Goal: Contribute content: Add original content to the website for others to see

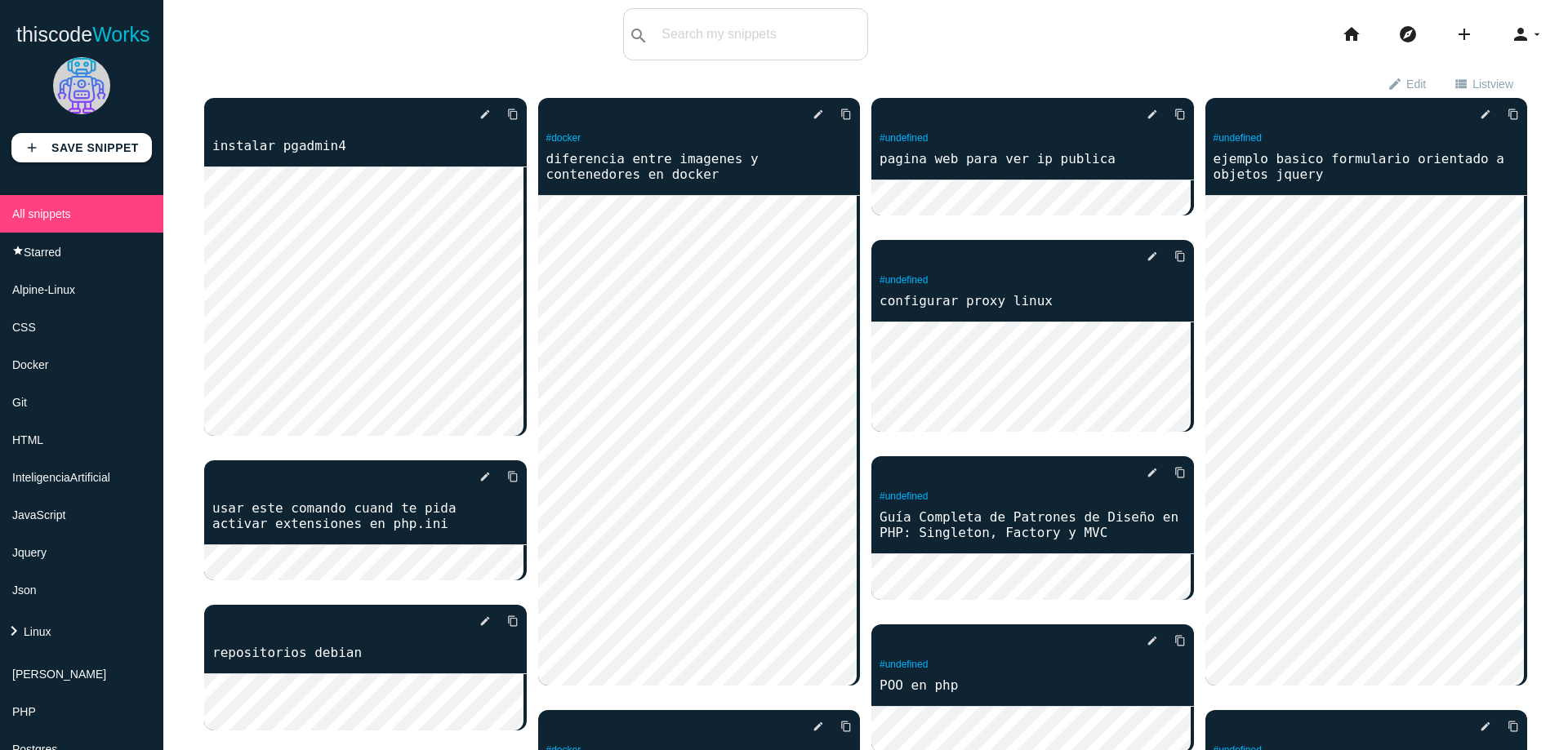
scroll to position [705, 0]
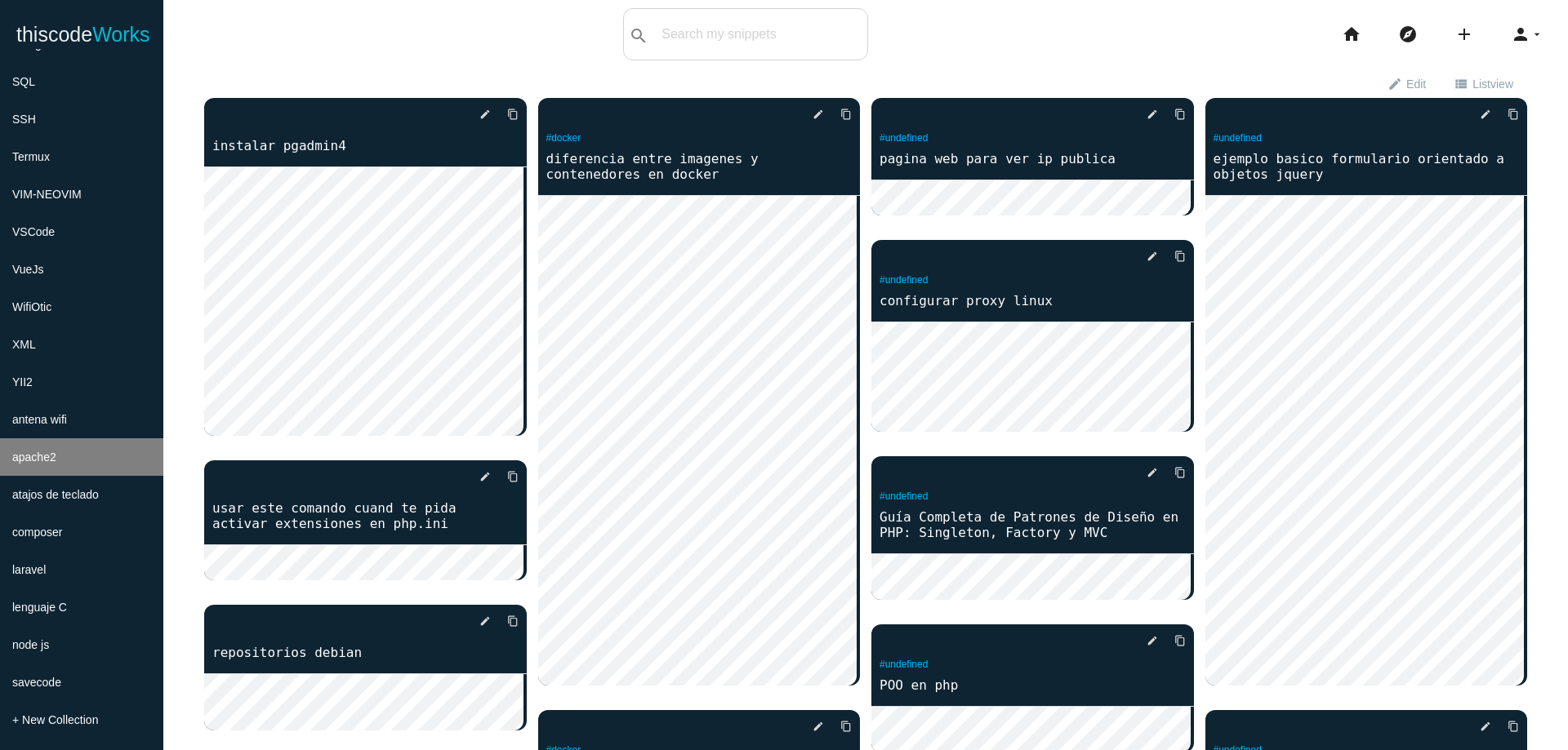
click at [90, 460] on li "apache2" at bounding box center [81, 457] width 163 height 38
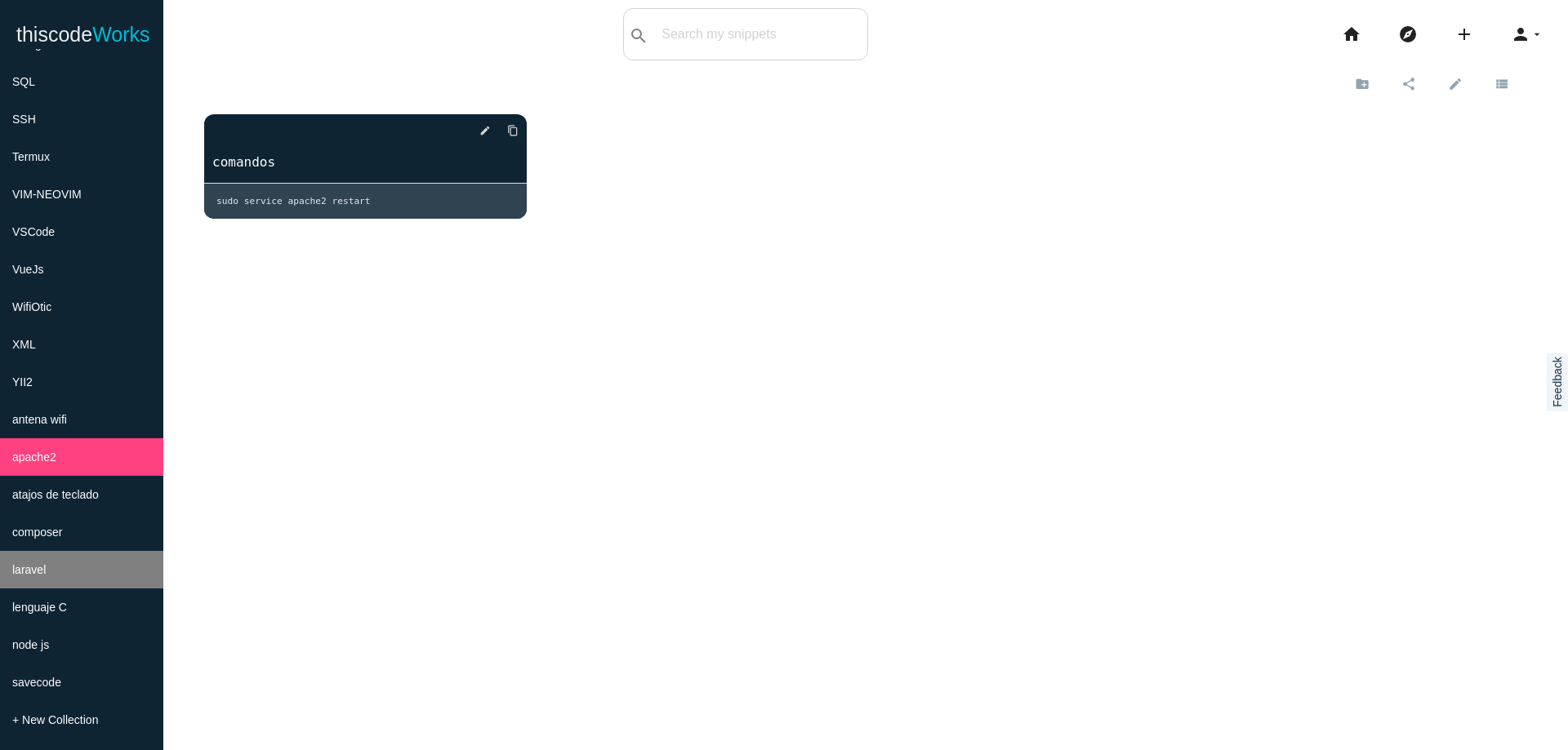
click at [87, 575] on li "laravel" at bounding box center [81, 570] width 163 height 38
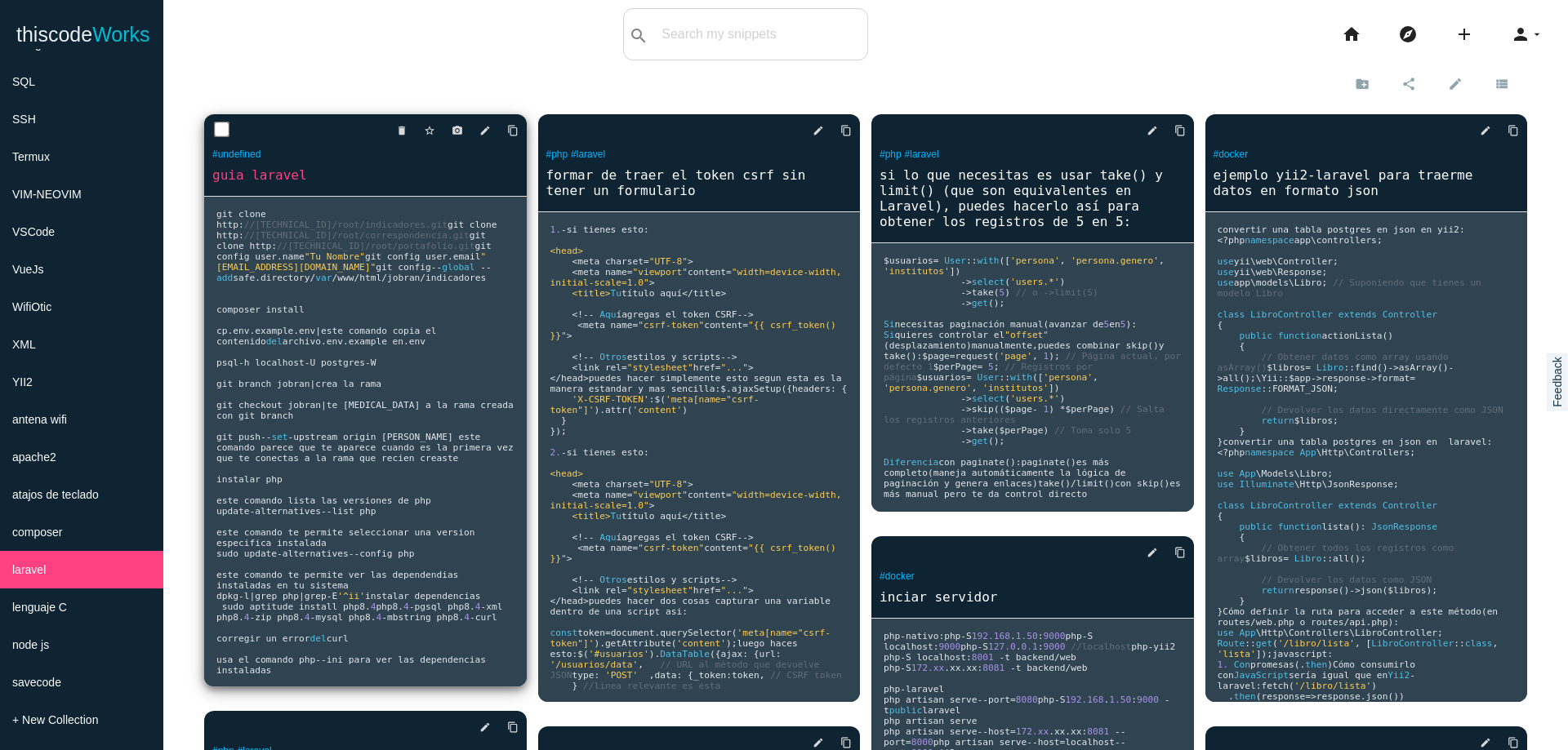
click at [346, 241] on span "//172.31.8.29:8090/root/correspondencia.git" at bounding box center [357, 236] width 226 height 11
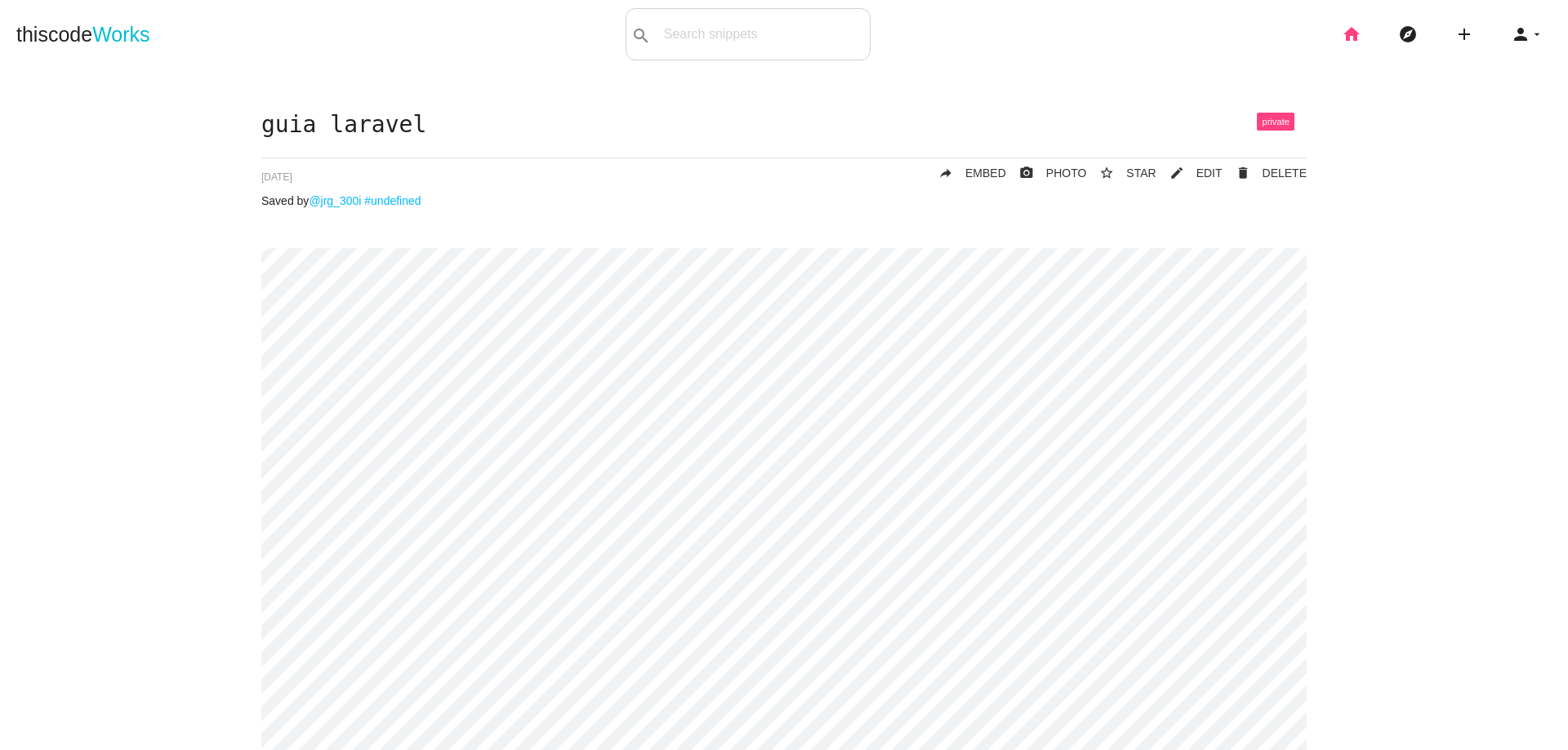
click at [1342, 38] on icon "home" at bounding box center [1351, 34] width 19 height 53
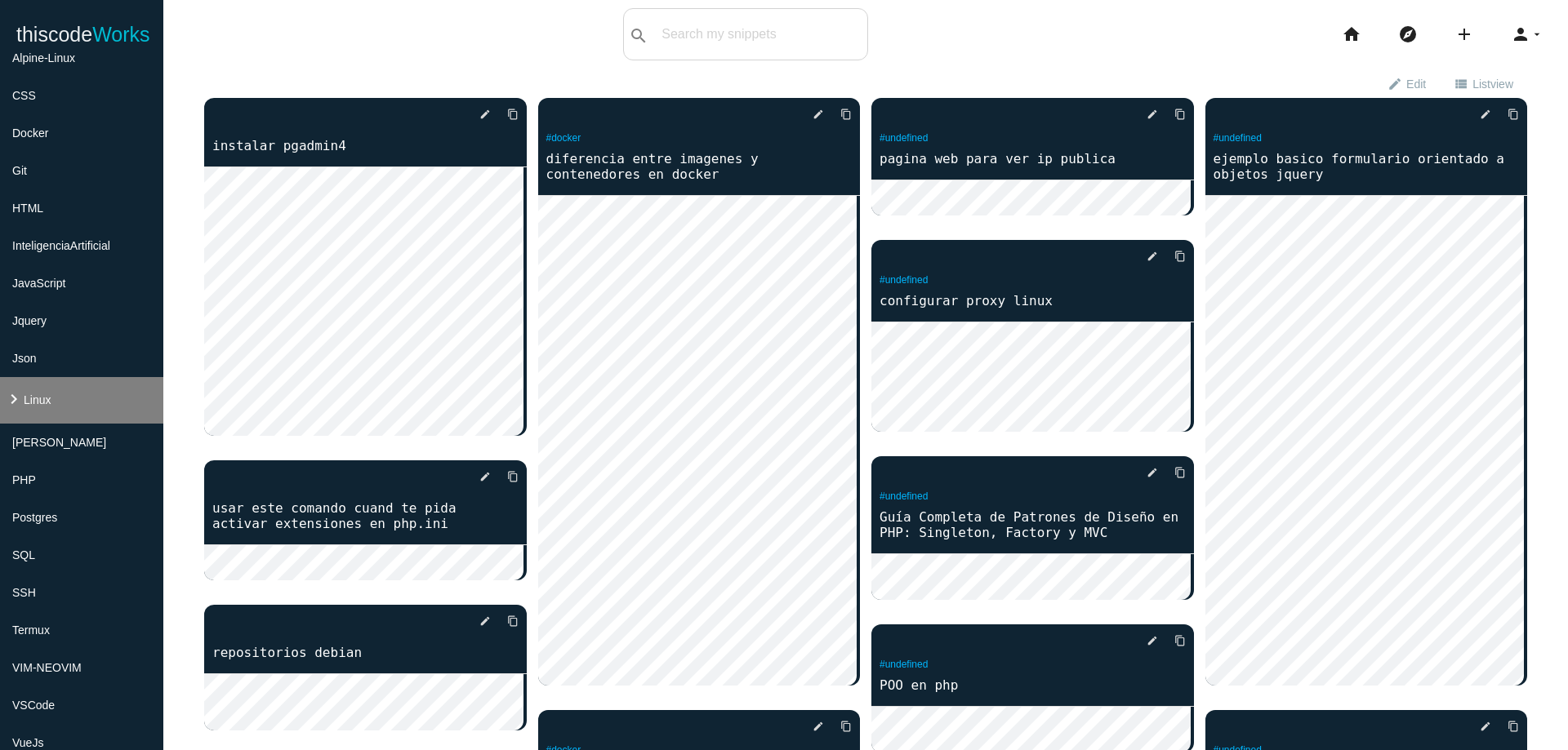
scroll to position [294, 0]
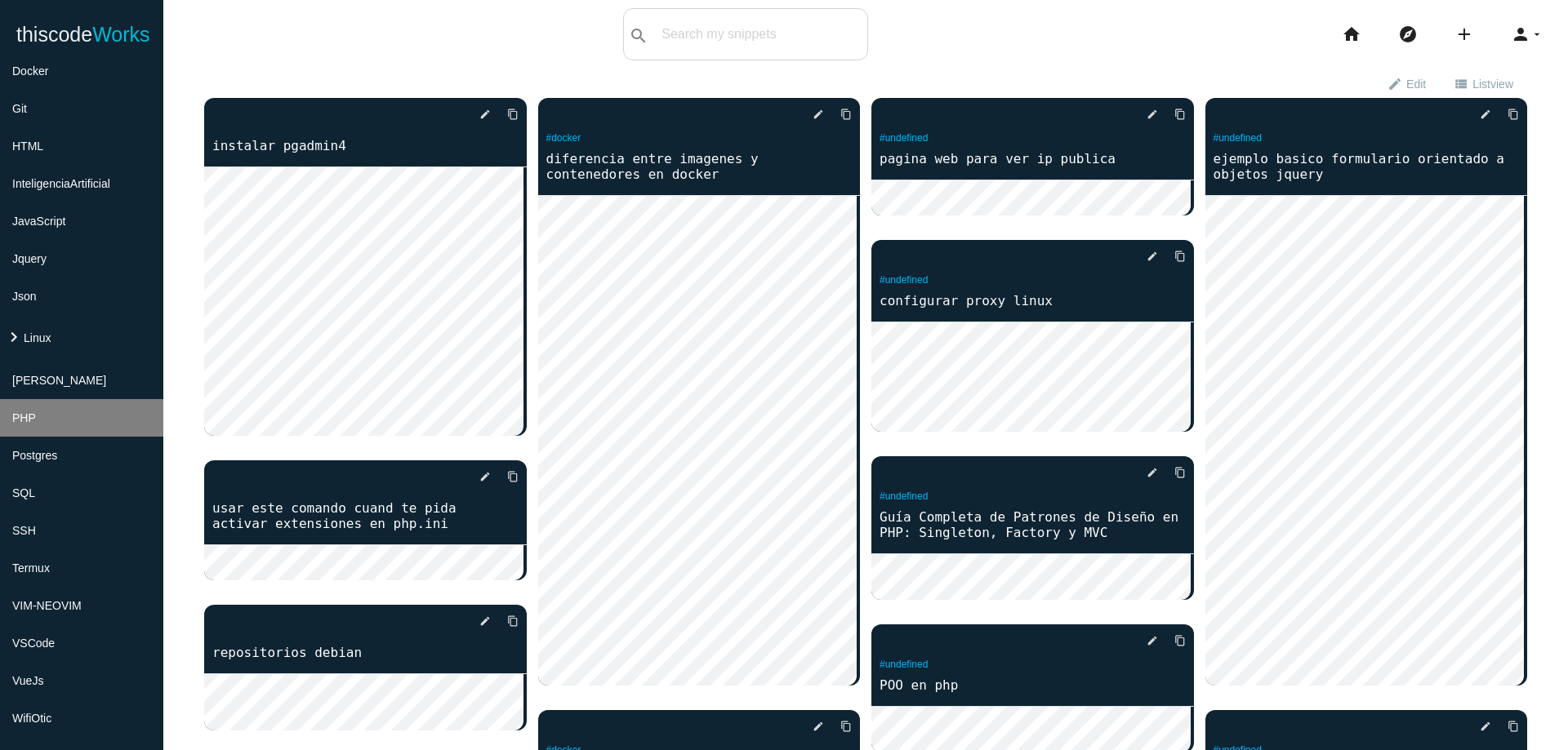
click at [79, 430] on li "PHP" at bounding box center [81, 418] width 163 height 38
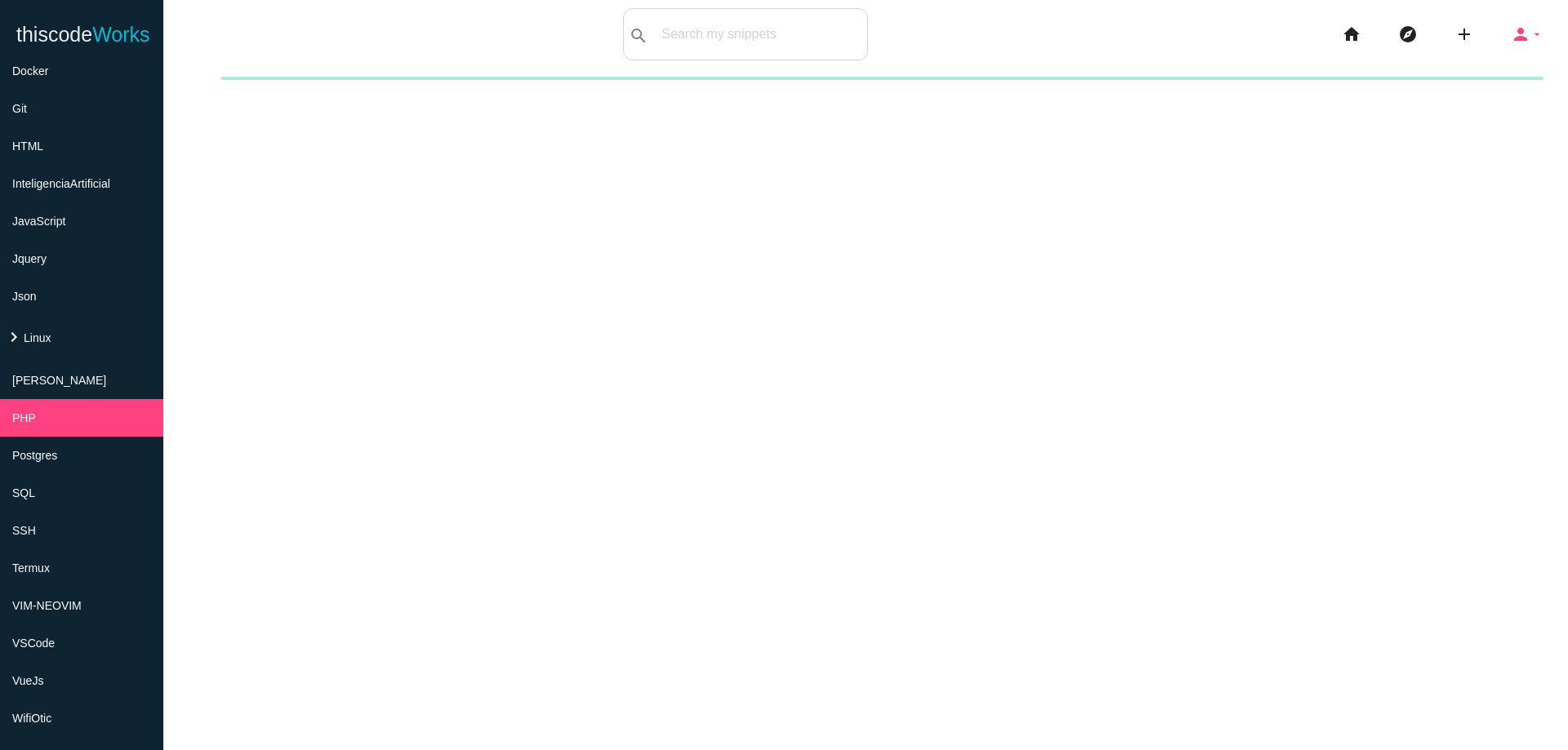
click at [1530, 35] on icon "arrow_drop_down" at bounding box center [1537, 34] width 13 height 53
click at [1497, 68] on link "brightness_2 Dark mode" at bounding box center [1481, 72] width 171 height 41
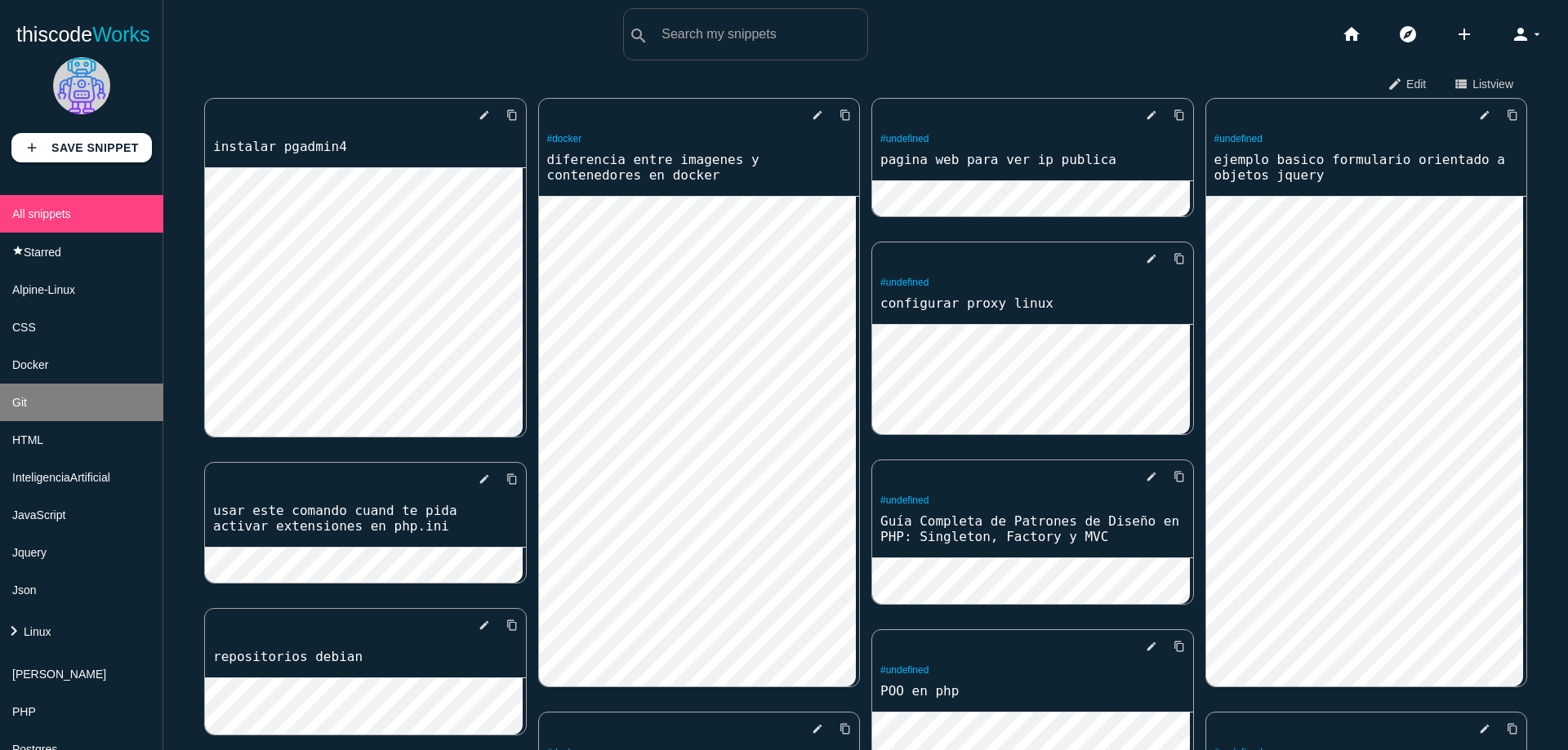
click at [52, 406] on li "Git" at bounding box center [81, 402] width 163 height 38
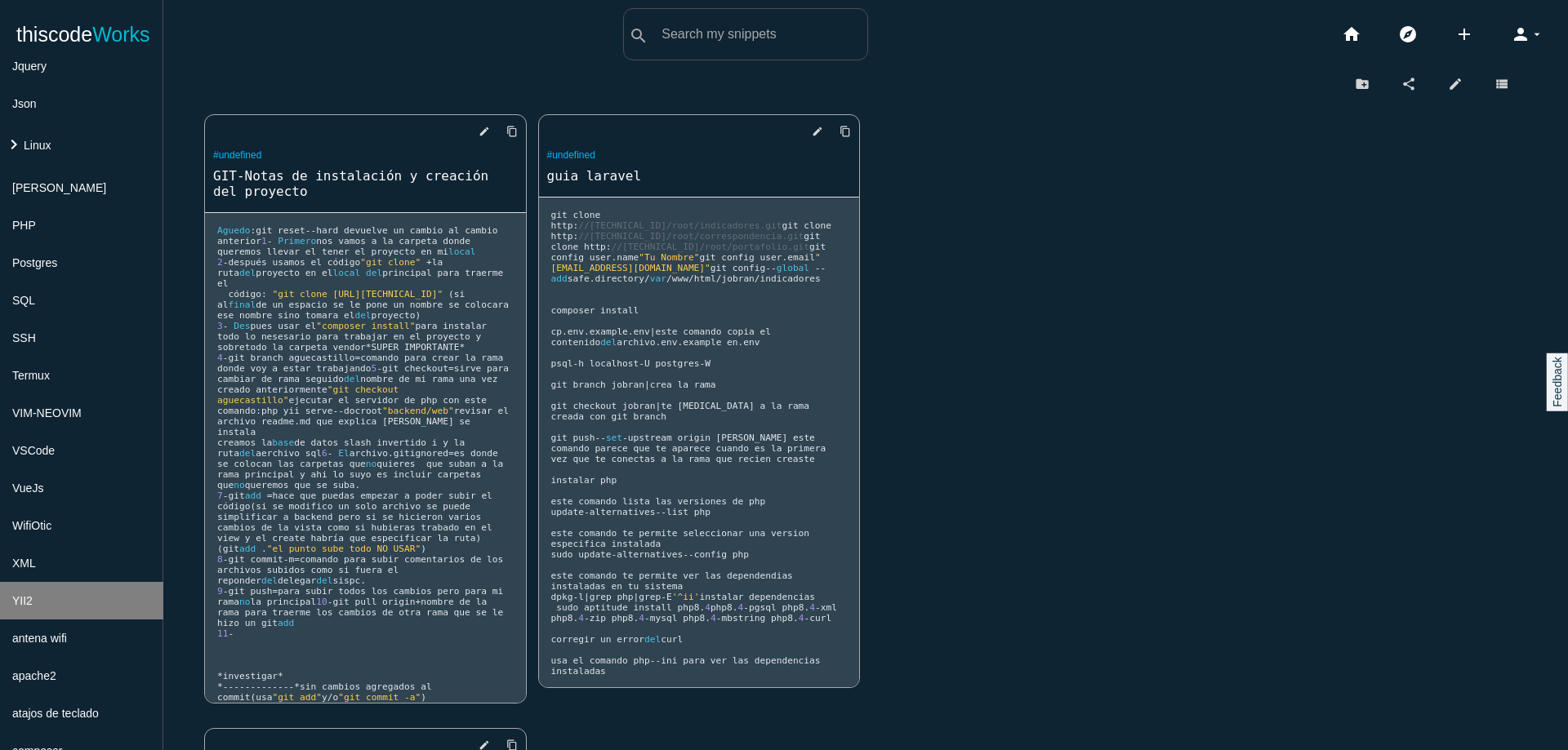
scroll to position [489, 0]
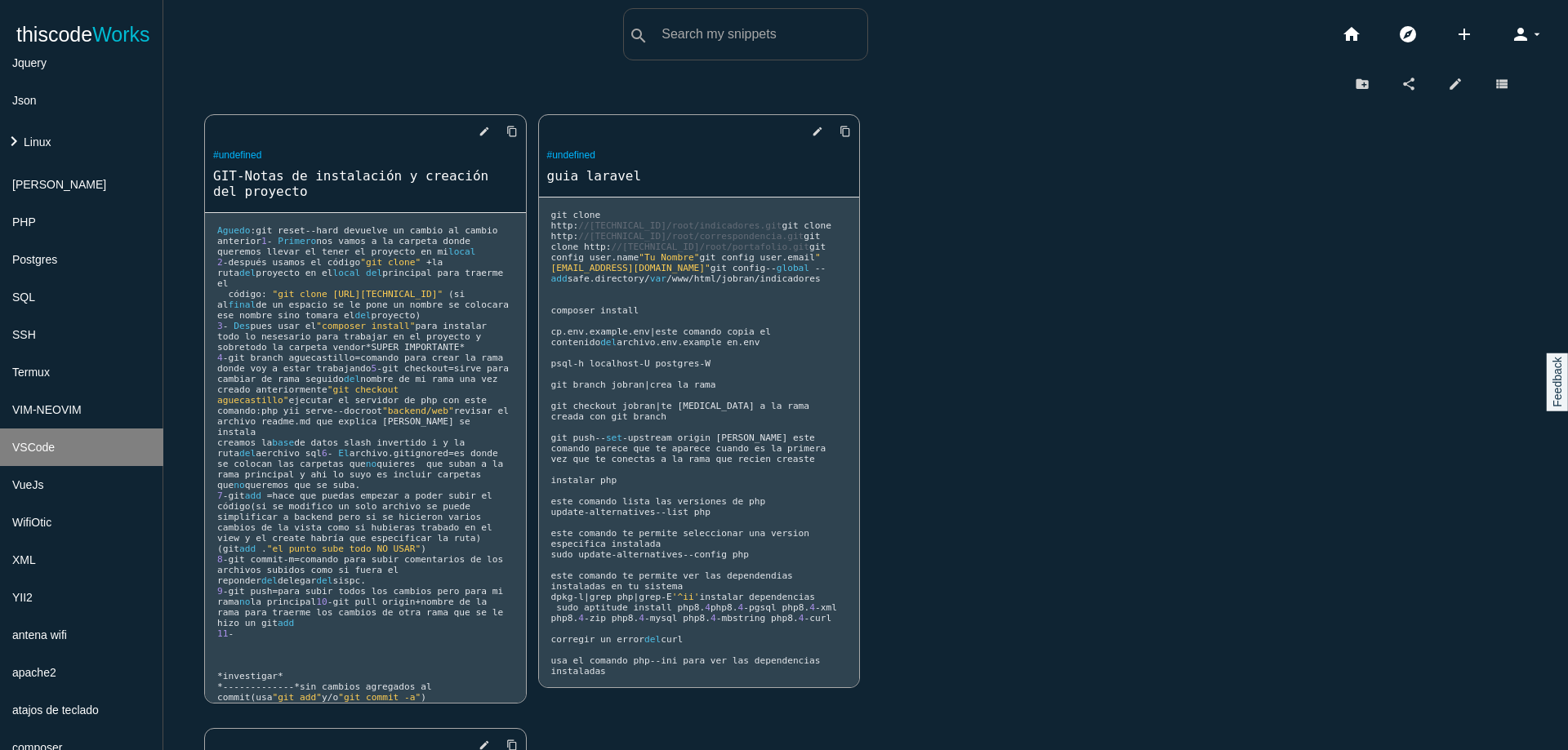
click at [65, 464] on li "VSCode" at bounding box center [81, 447] width 163 height 38
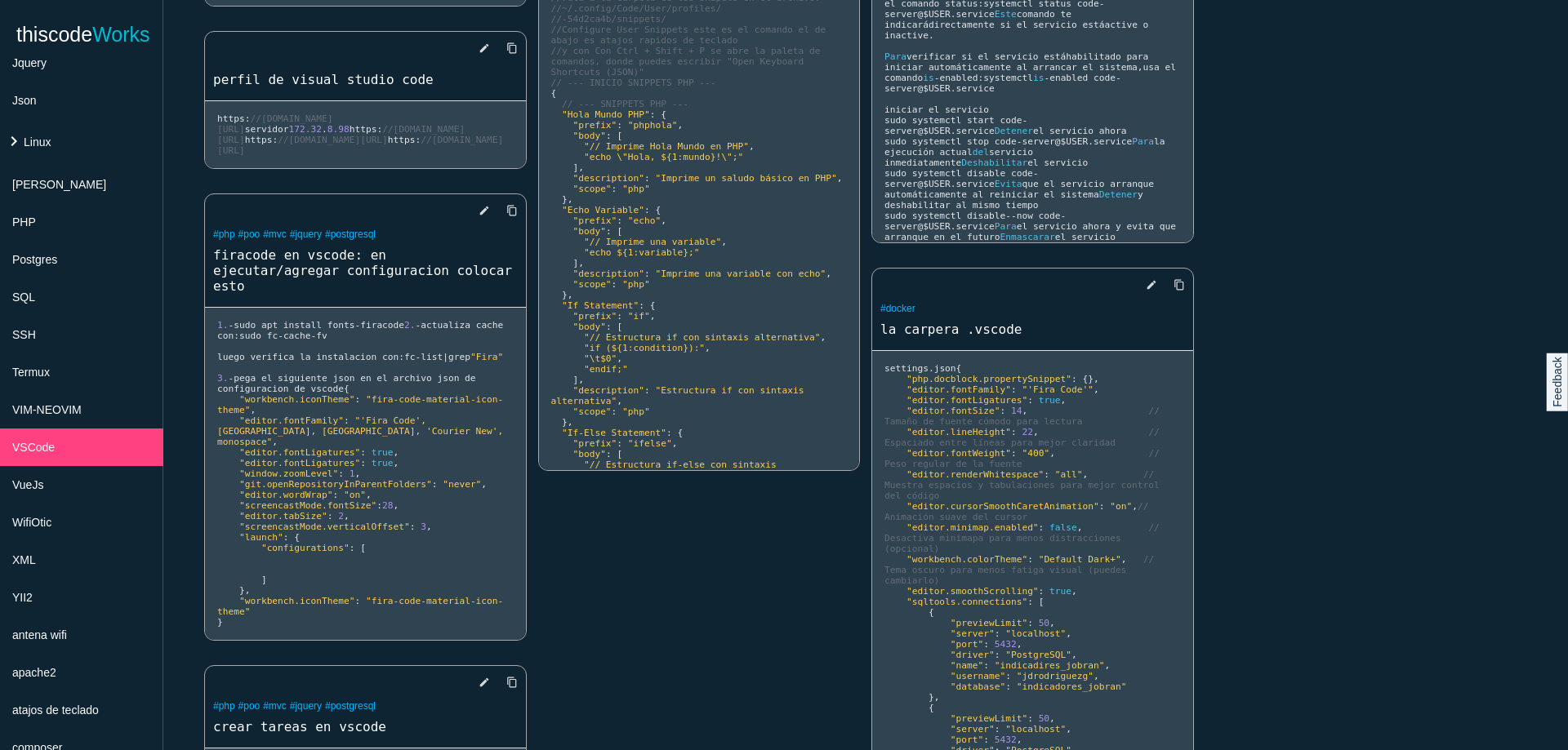
scroll to position [588, 0]
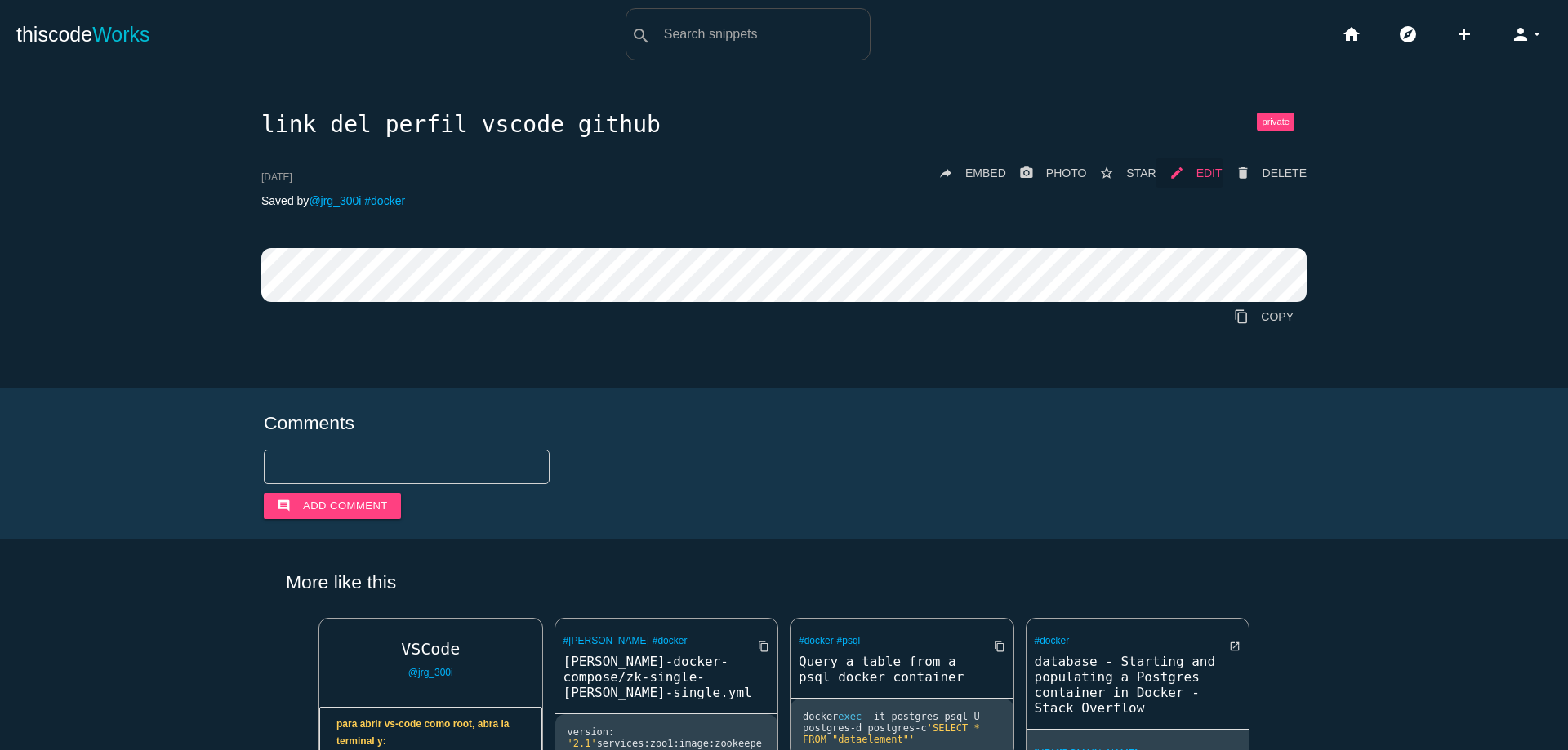
click at [1204, 175] on span "EDIT" at bounding box center [1209, 173] width 26 height 13
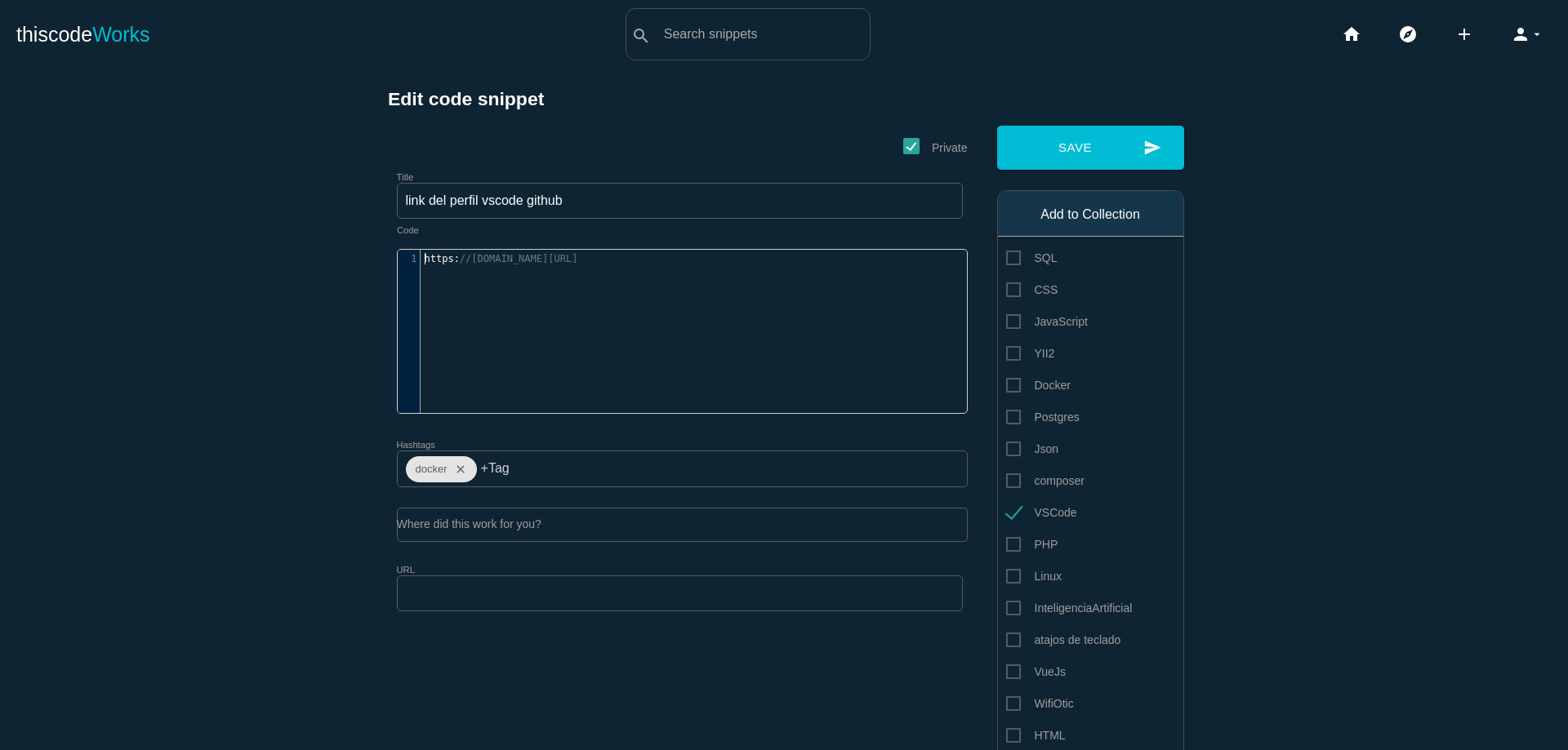
scroll to position [5, 0]
click at [424, 260] on span "https" at bounding box center [439, 259] width 29 height 12
type textarea "[URL][DOMAIN_NAME]"
click at [424, 260] on span "https" at bounding box center [439, 259] width 29 height 12
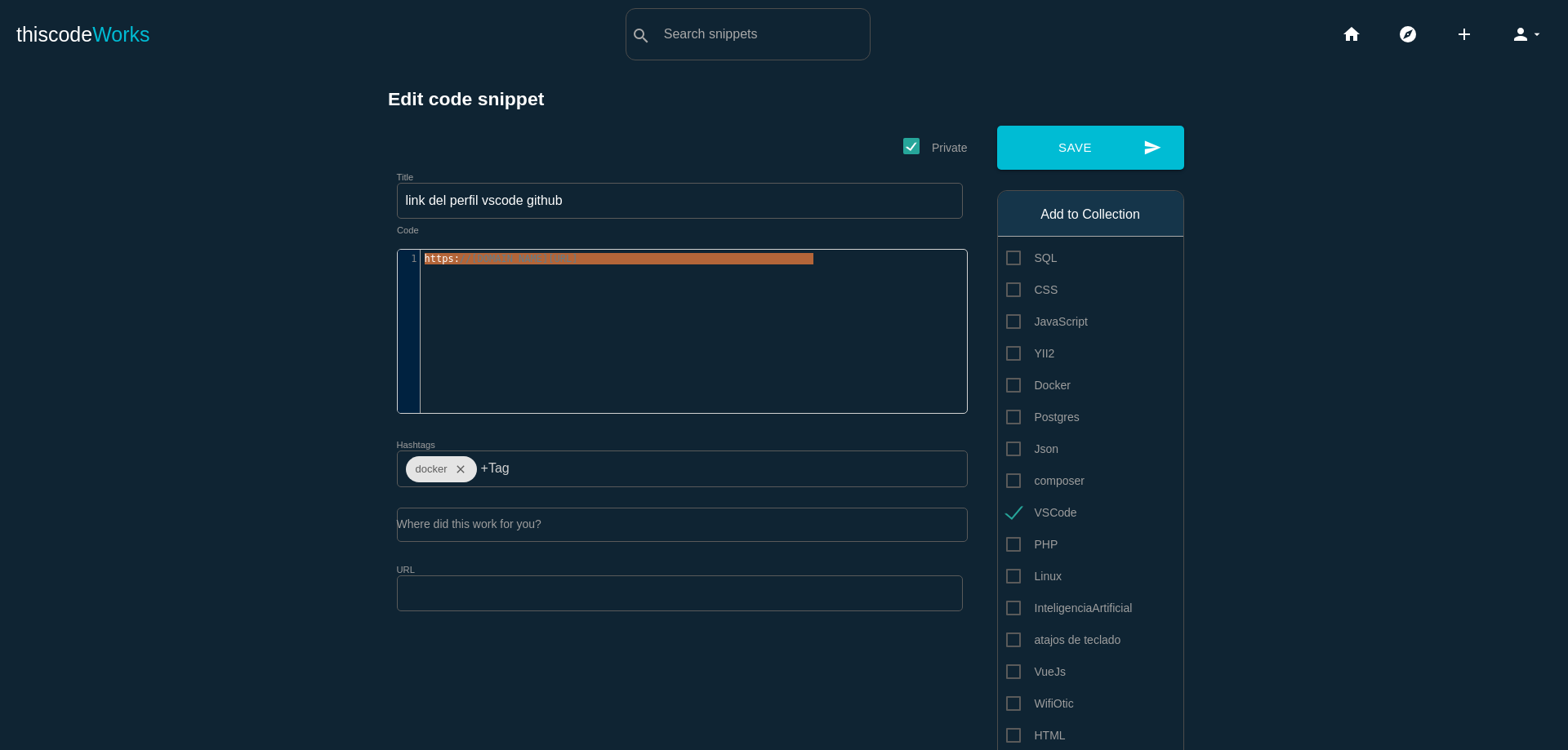
paste textarea
click at [420, 262] on pre "https : //[DOMAIN_NAME][URL]" at bounding box center [699, 259] width 559 height 12
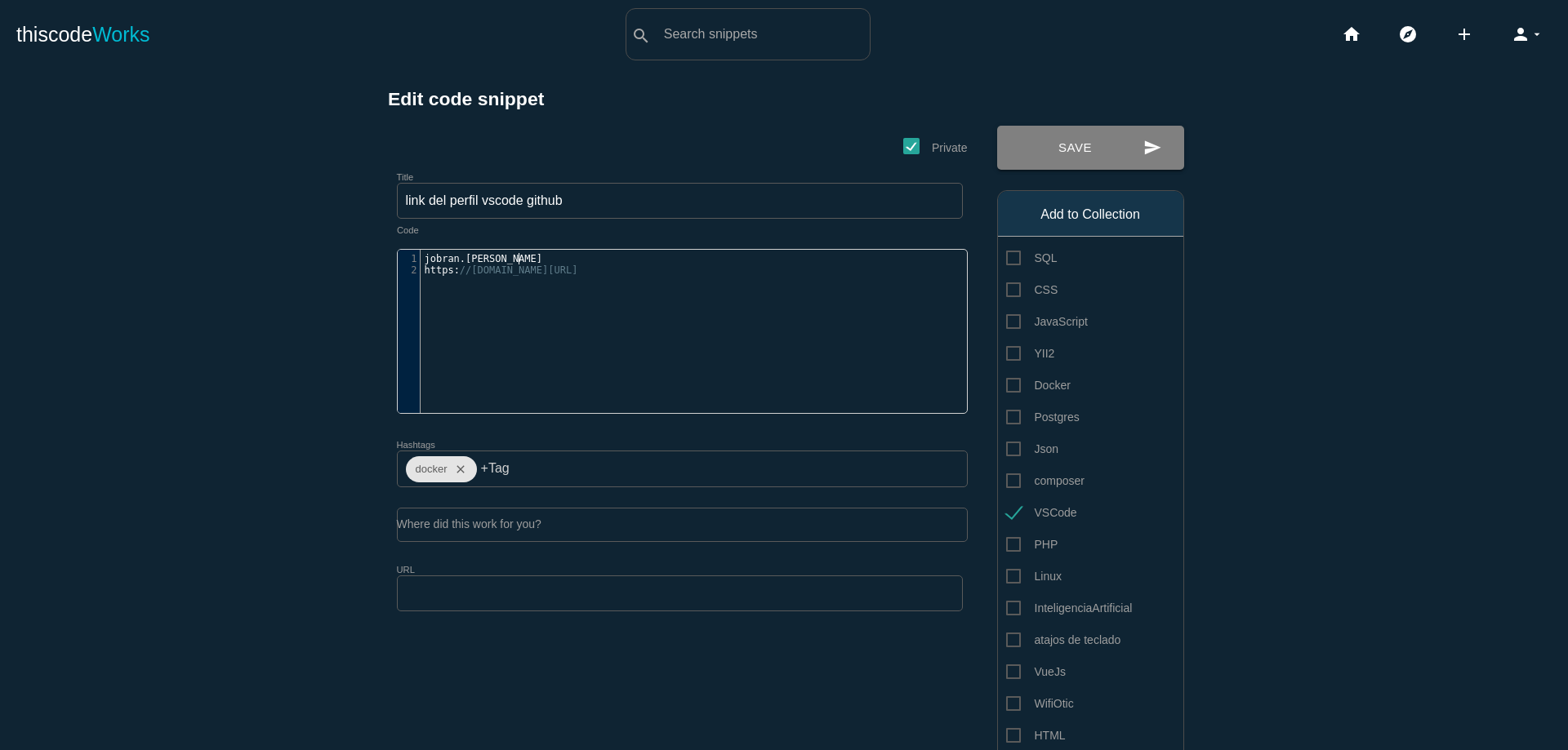
type textarea "jobran.[PERSON_NAME]"
click at [1061, 153] on button "send Save" at bounding box center [1090, 148] width 187 height 44
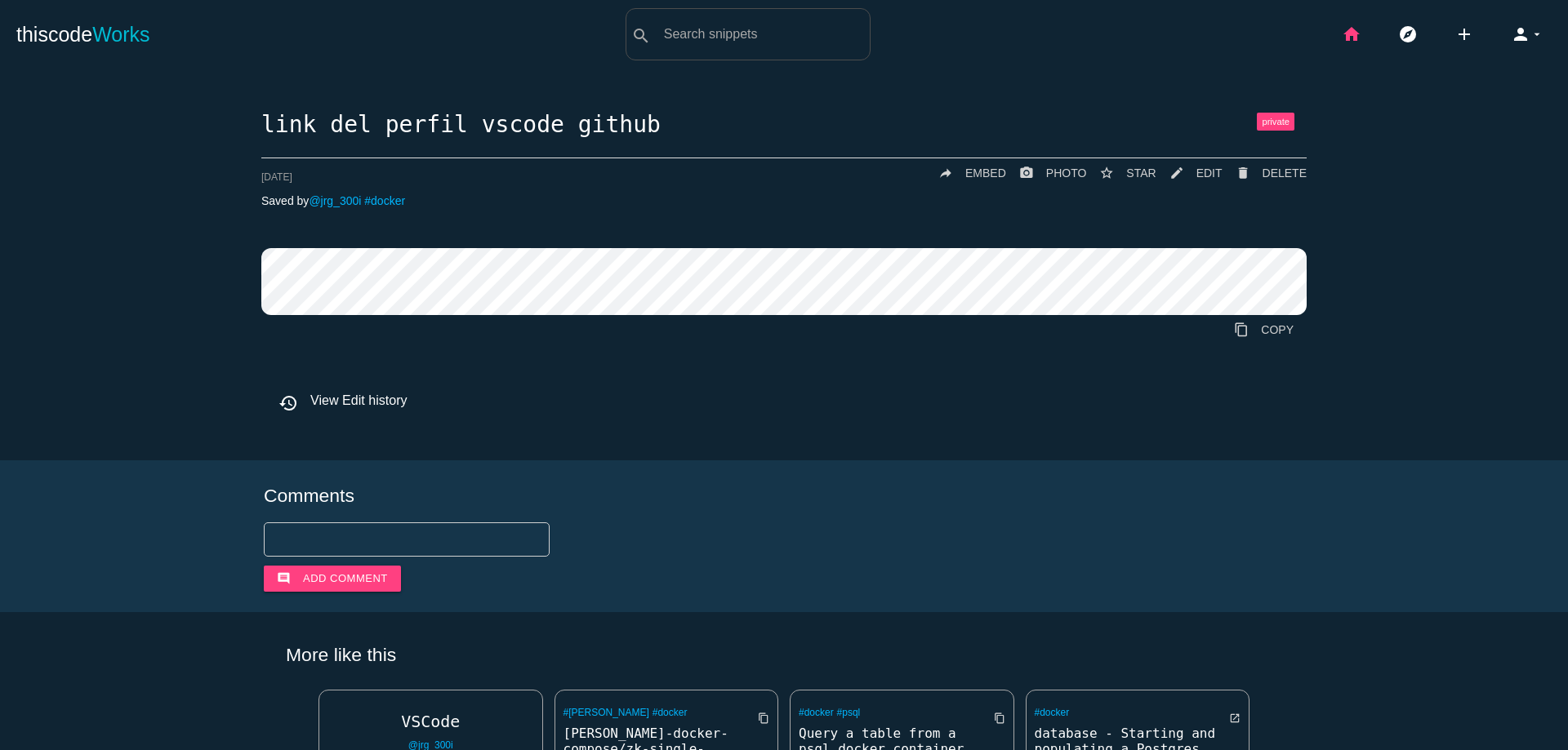
click at [1342, 33] on icon "home" at bounding box center [1351, 34] width 19 height 53
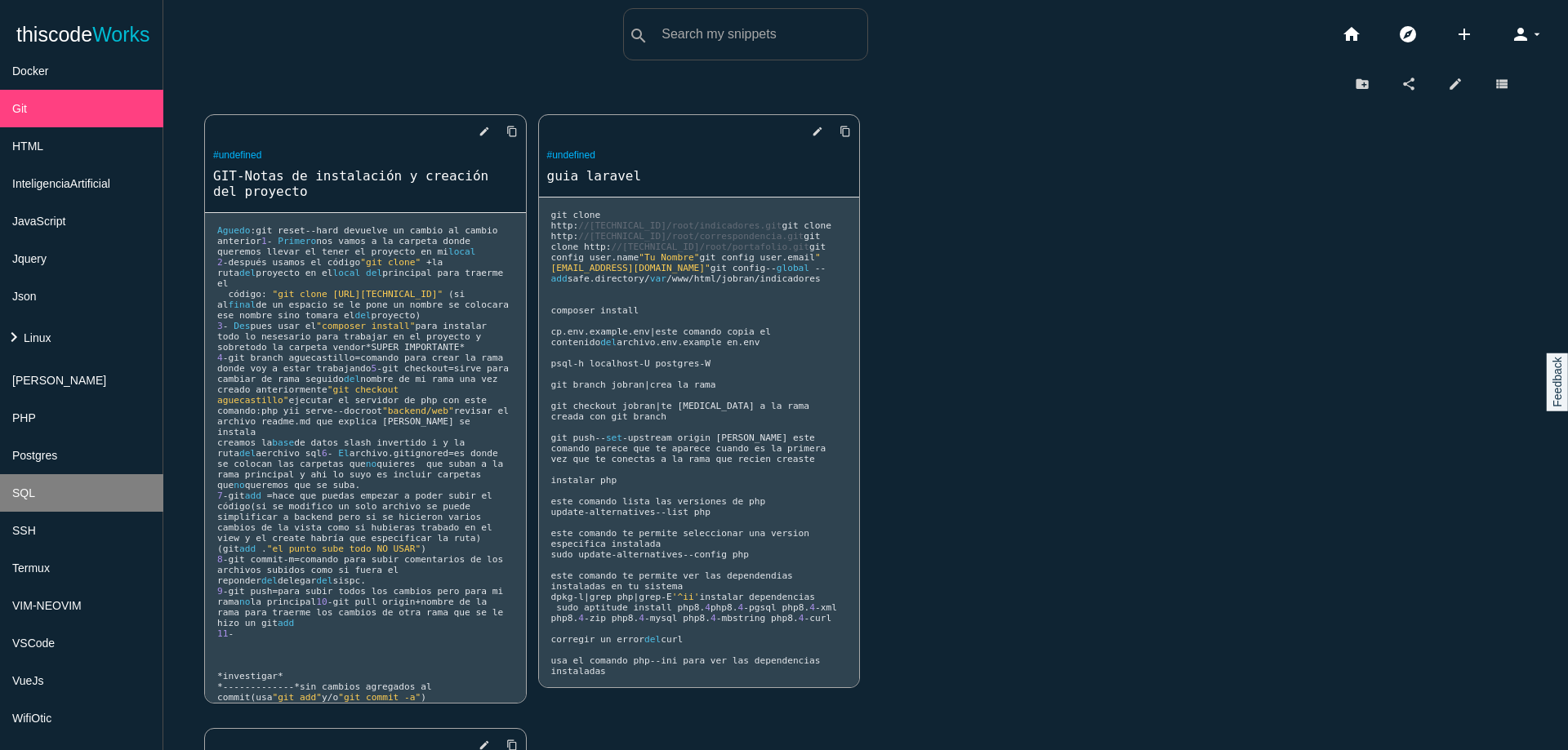
scroll to position [392, 0]
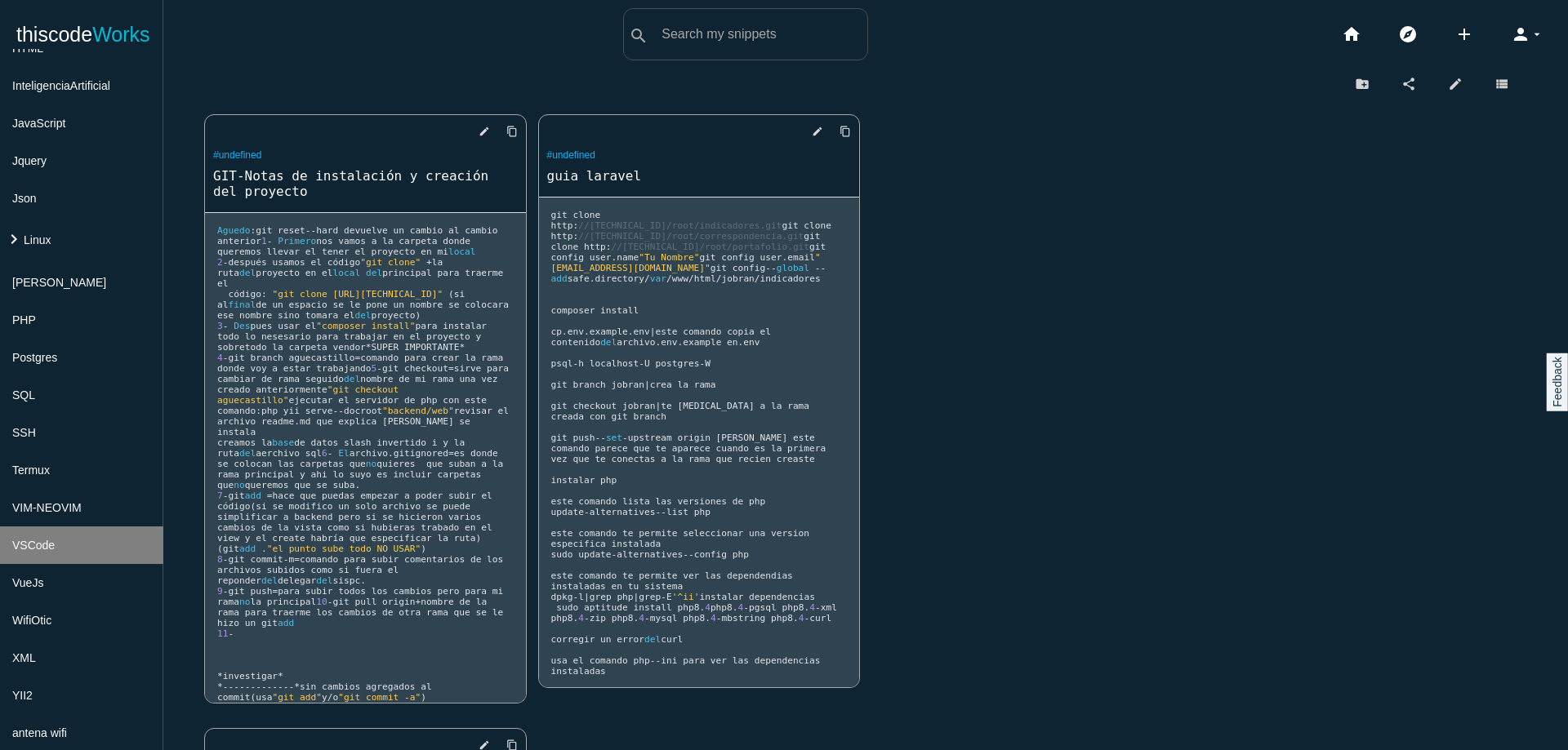
click at [76, 540] on li "VSCode" at bounding box center [81, 545] width 163 height 38
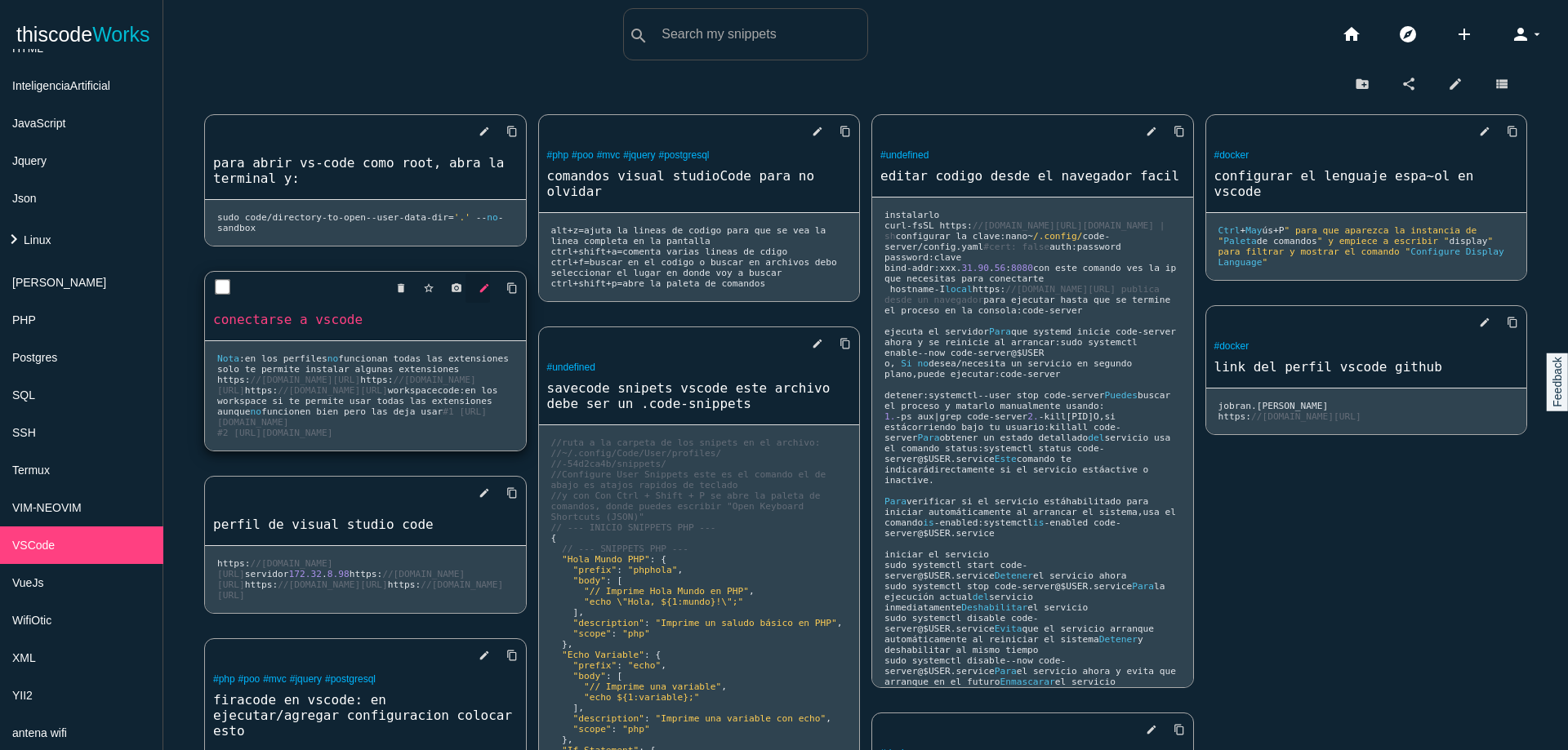
click at [479, 302] on icon "edit" at bounding box center [485, 287] width 12 height 29
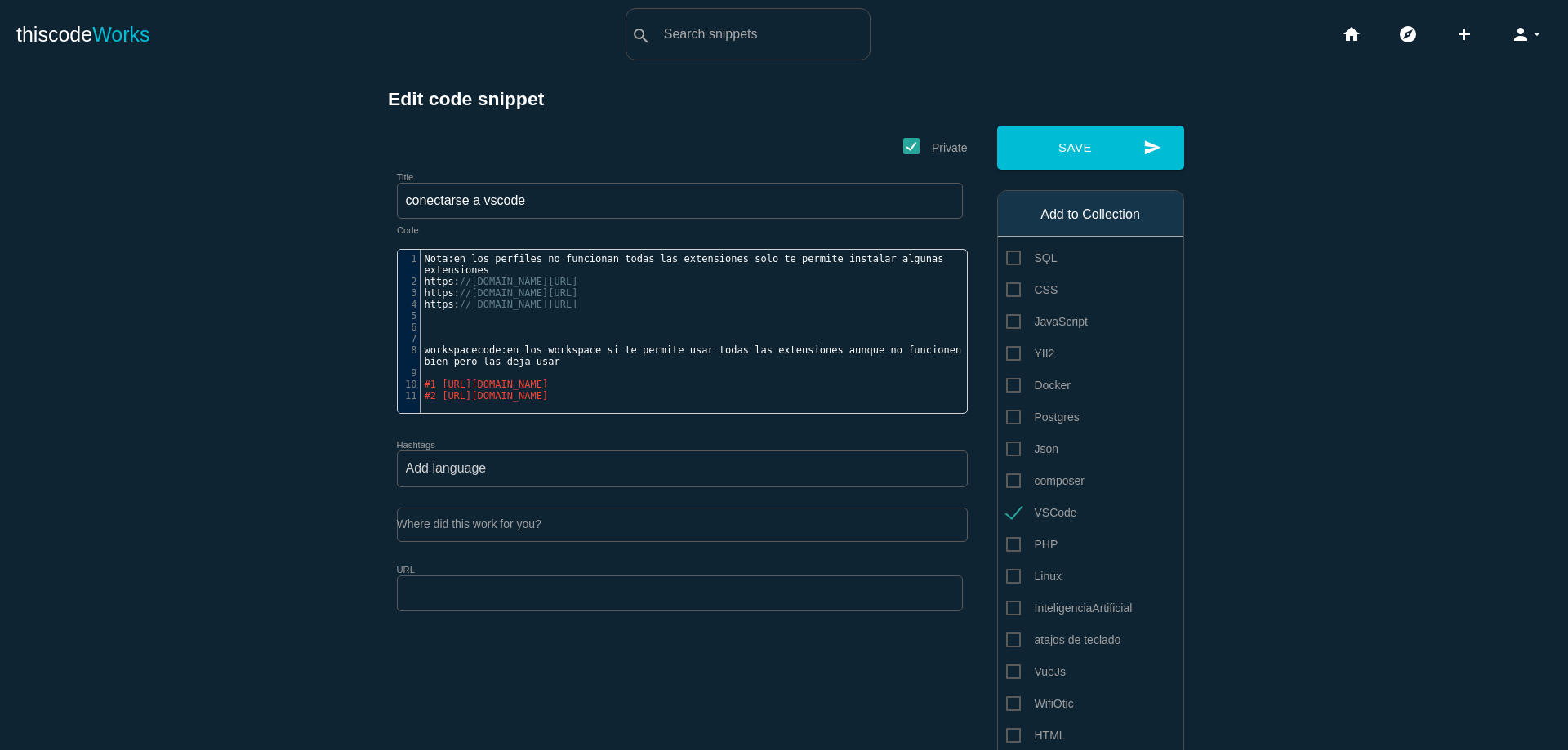
scroll to position [5, 0]
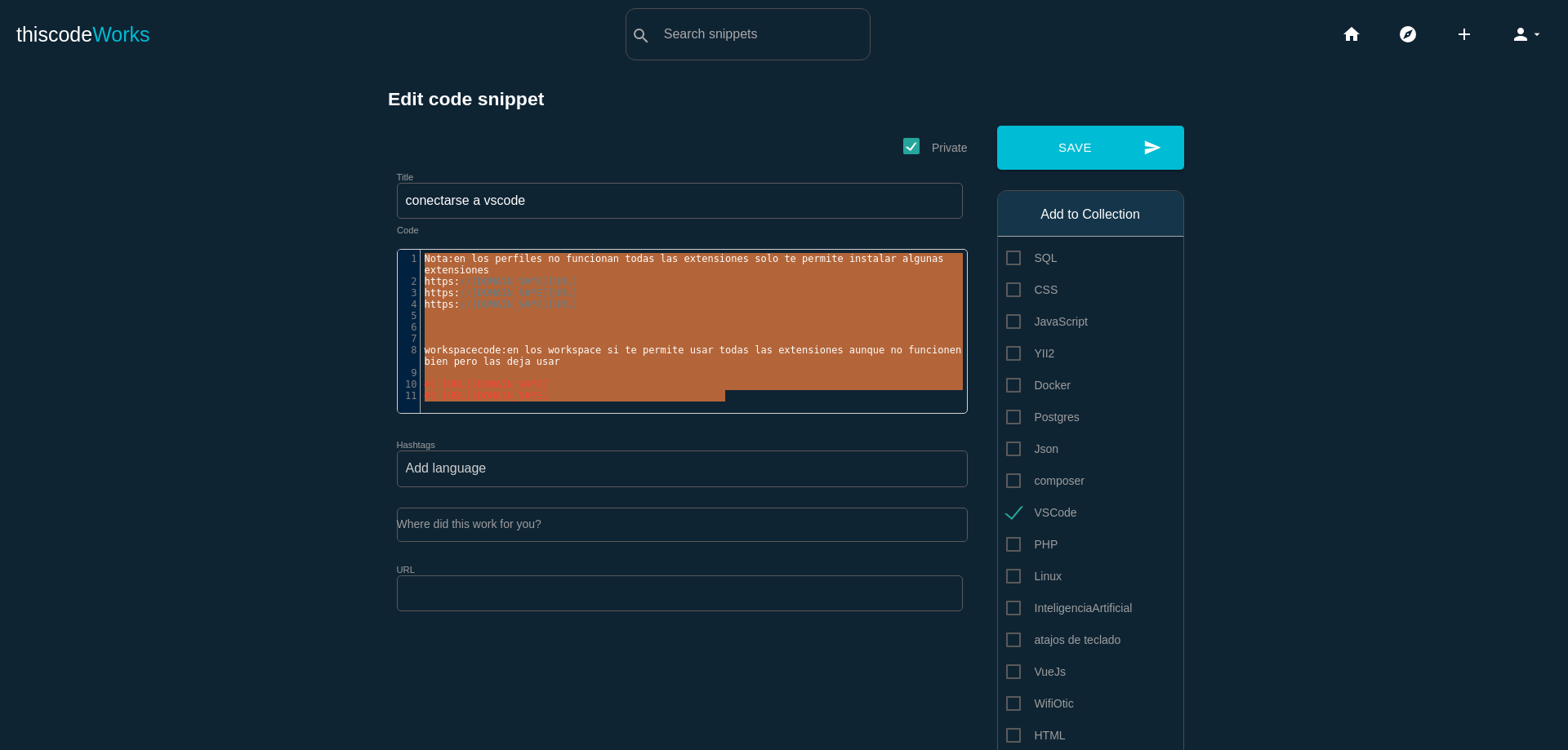
drag, startPoint x: 419, startPoint y: 261, endPoint x: 789, endPoint y: 398, distance: 394.5
click at [789, 398] on div "1 Nota : en los perfiles no funcionan todas las extensiones solo te permite ins…" at bounding box center [699, 327] width 559 height 149
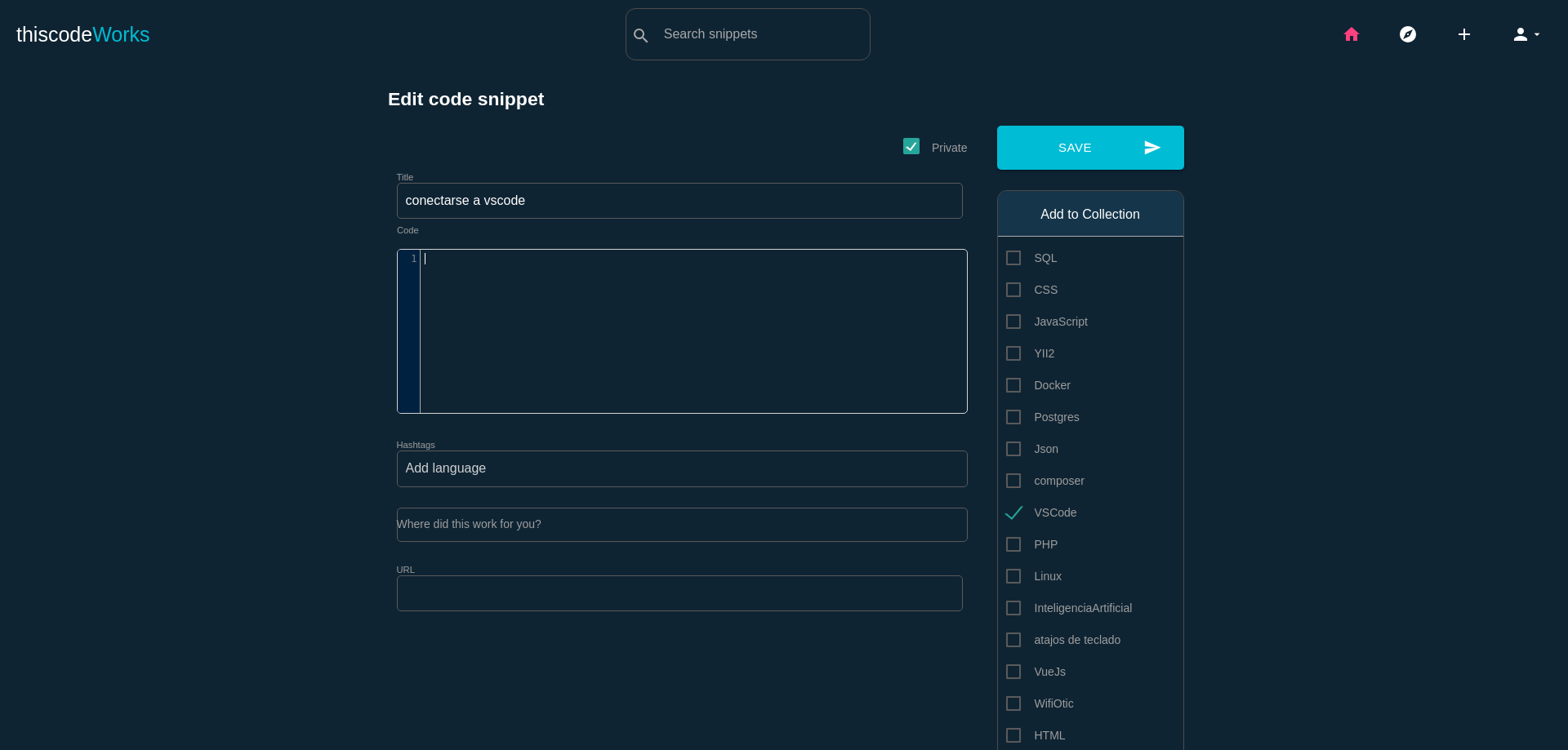
type textarea "​"
click at [1342, 40] on icon "home" at bounding box center [1351, 34] width 19 height 53
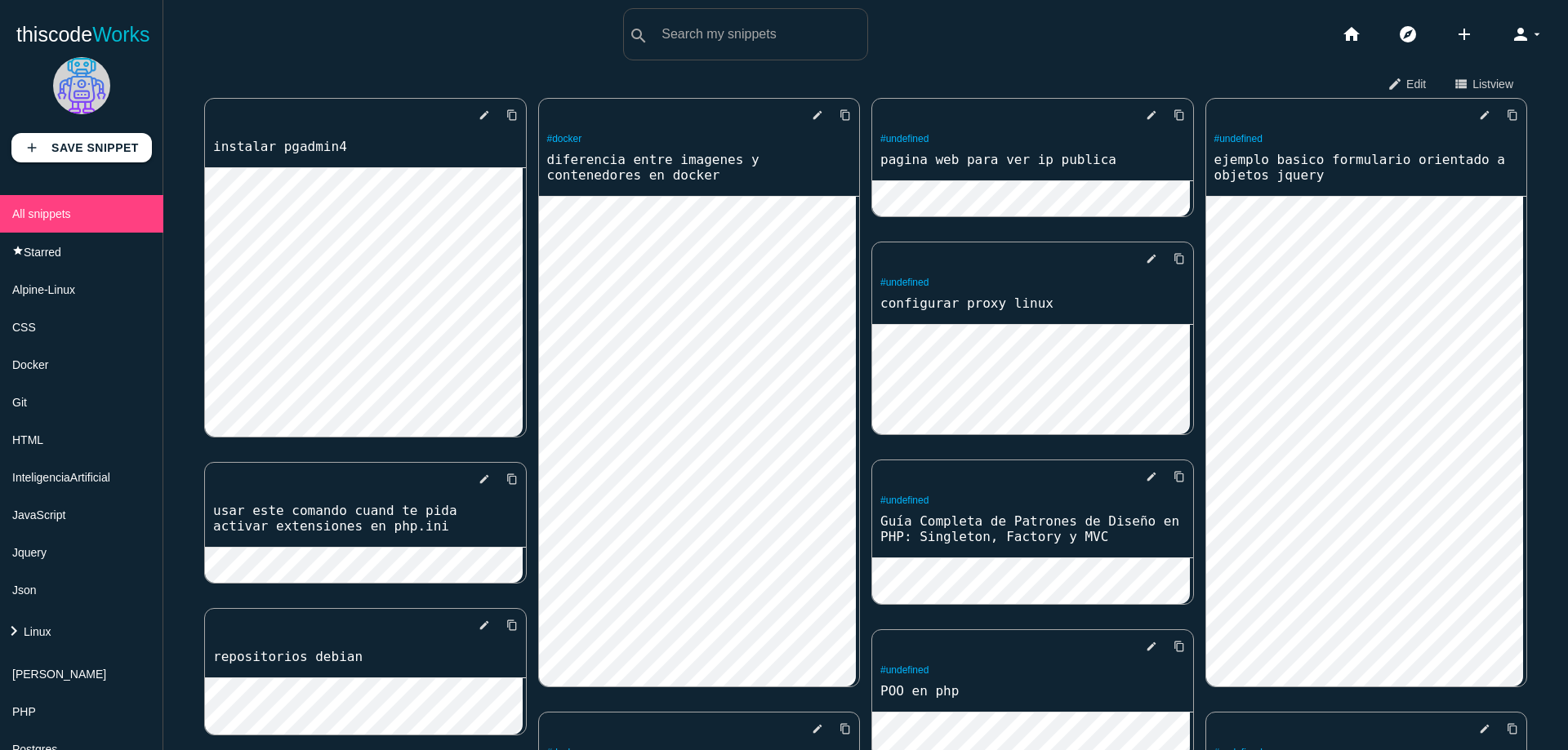
scroll to position [392, 0]
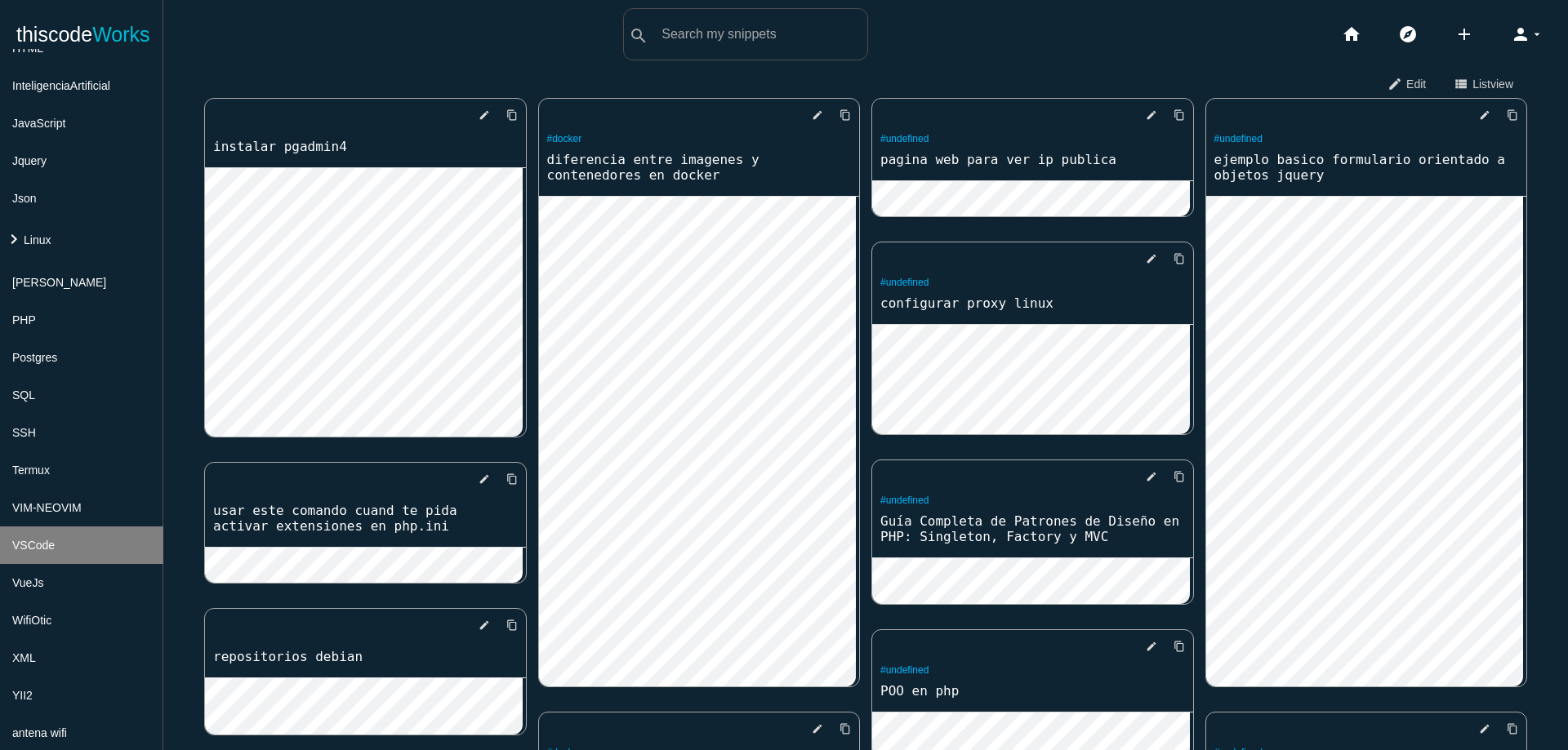
click at [75, 555] on li "VSCode" at bounding box center [81, 545] width 163 height 38
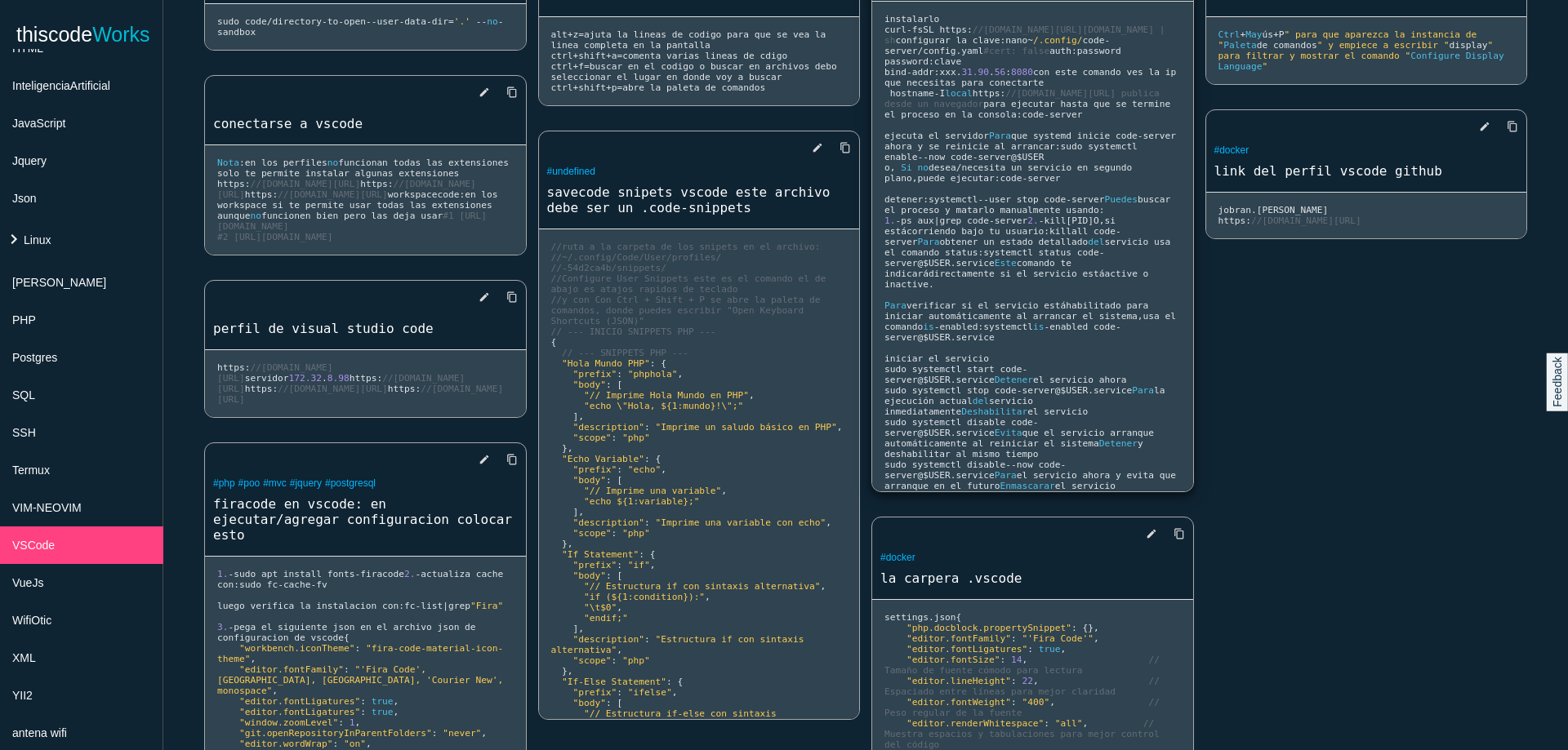
scroll to position [392, 0]
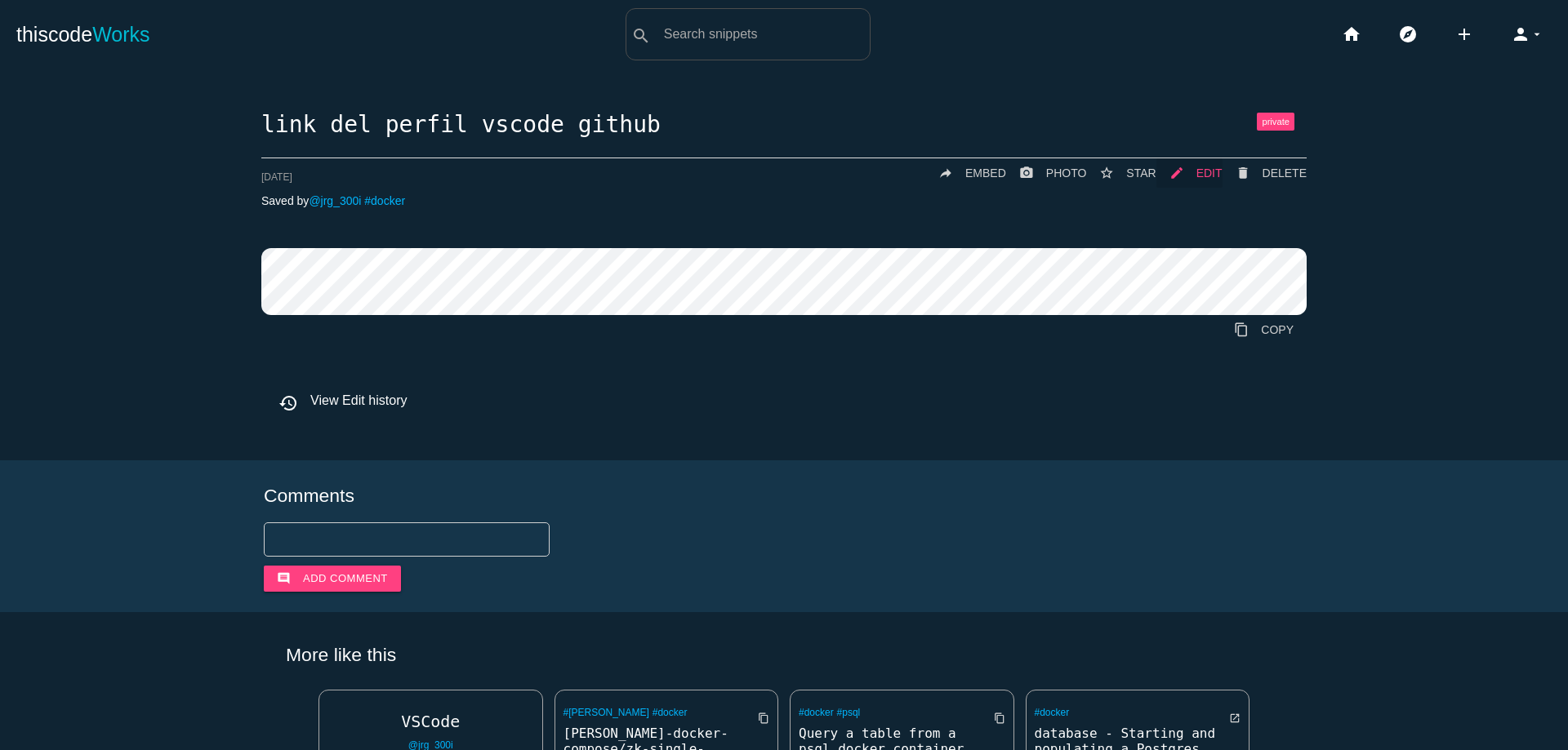
click at [1205, 175] on span "EDIT" at bounding box center [1209, 173] width 26 height 13
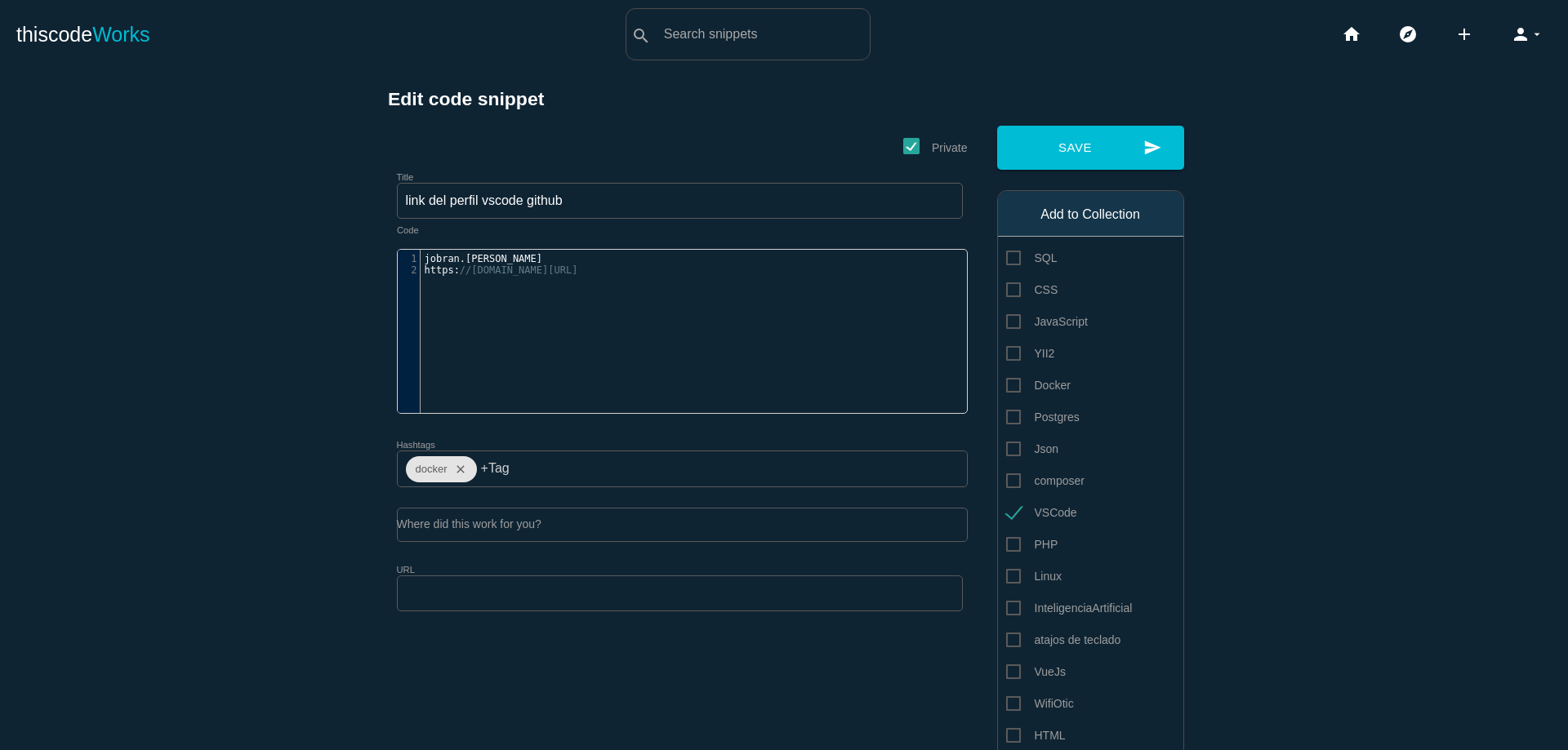
scroll to position [5, 0]
click at [885, 266] on pre "https : //[DOMAIN_NAME][URL]" at bounding box center [699, 271] width 559 height 12
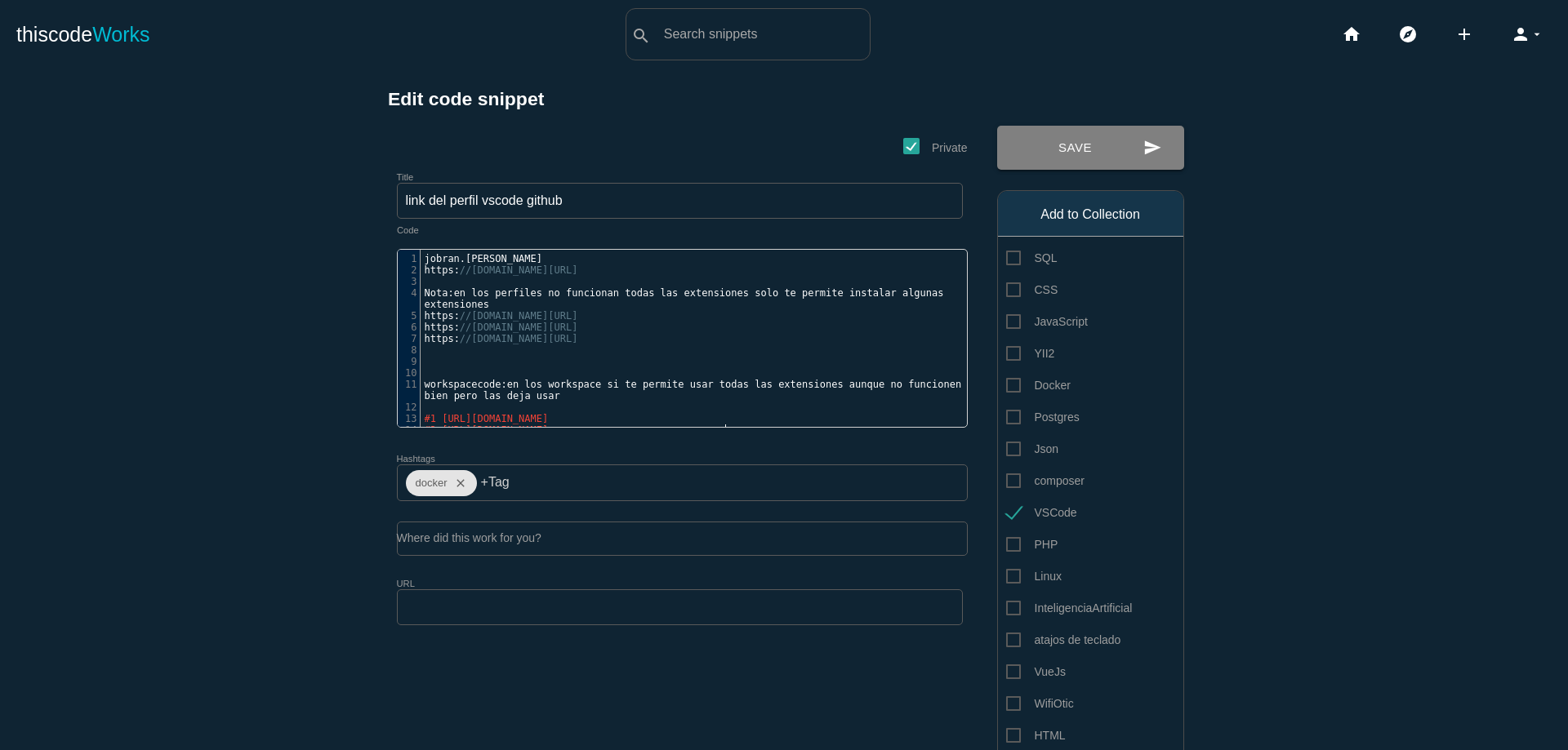
click at [1079, 150] on button "send Save" at bounding box center [1090, 148] width 187 height 44
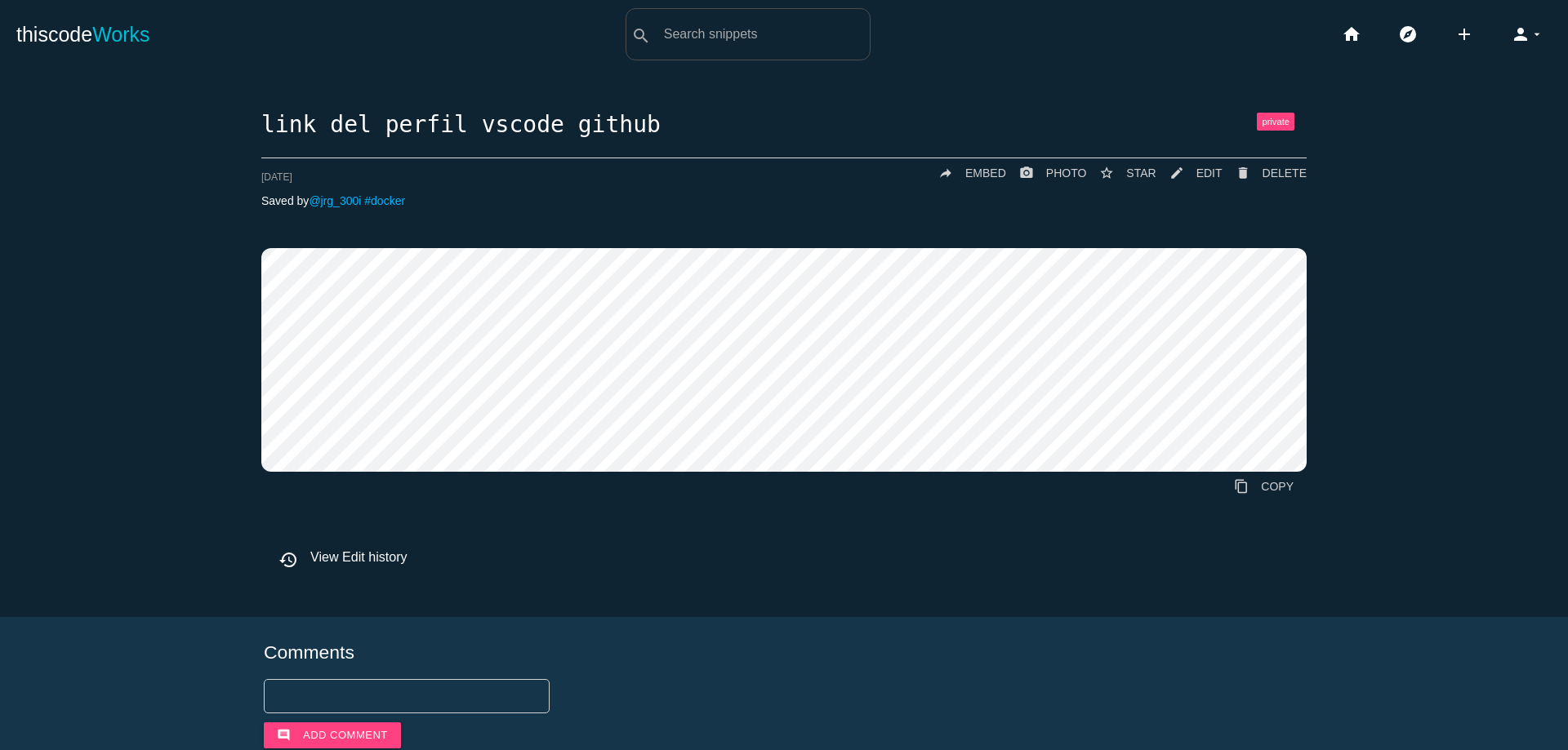
click at [1329, 39] on li "home" at bounding box center [1357, 34] width 56 height 53
click at [1342, 47] on icon "home" at bounding box center [1351, 34] width 19 height 53
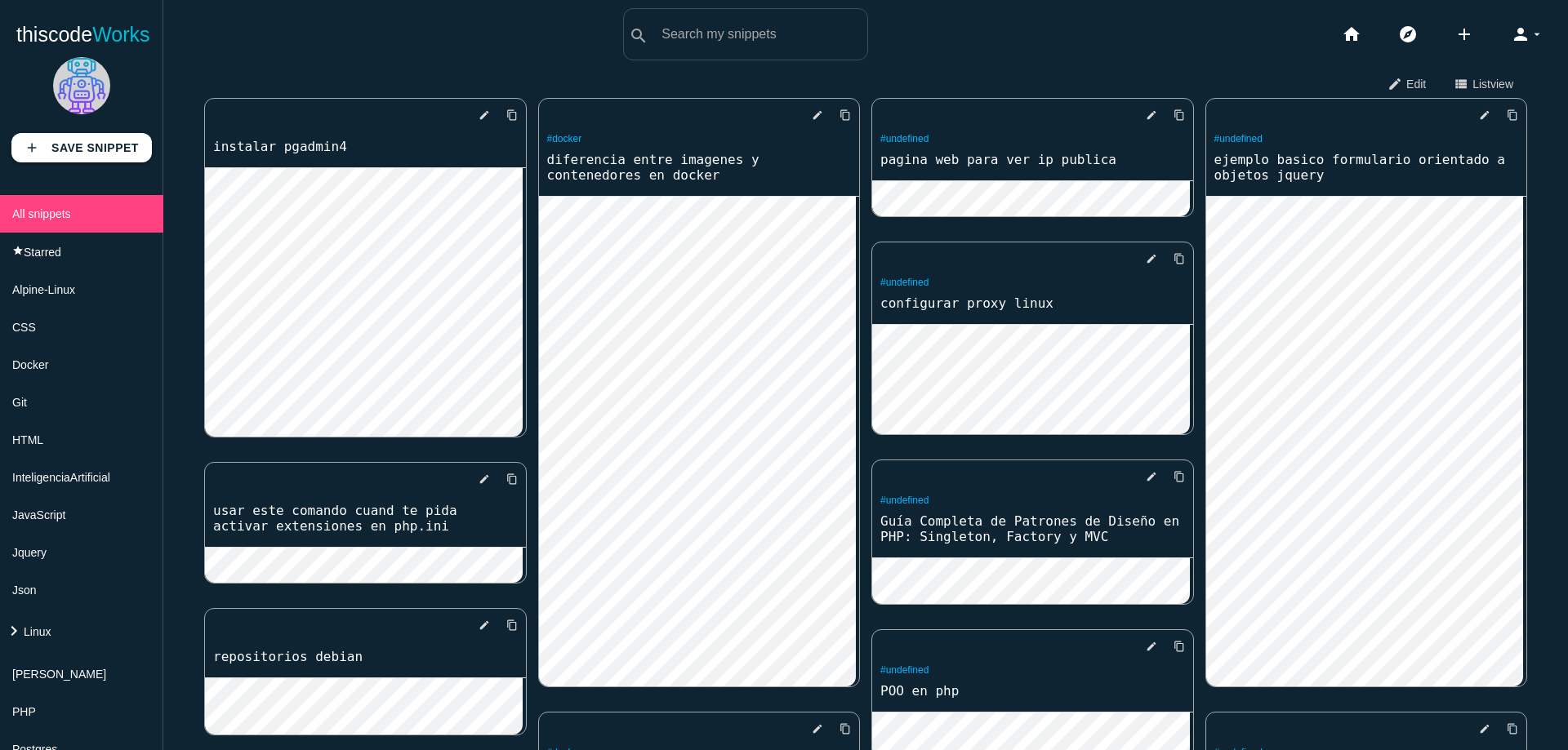
scroll to position [392, 0]
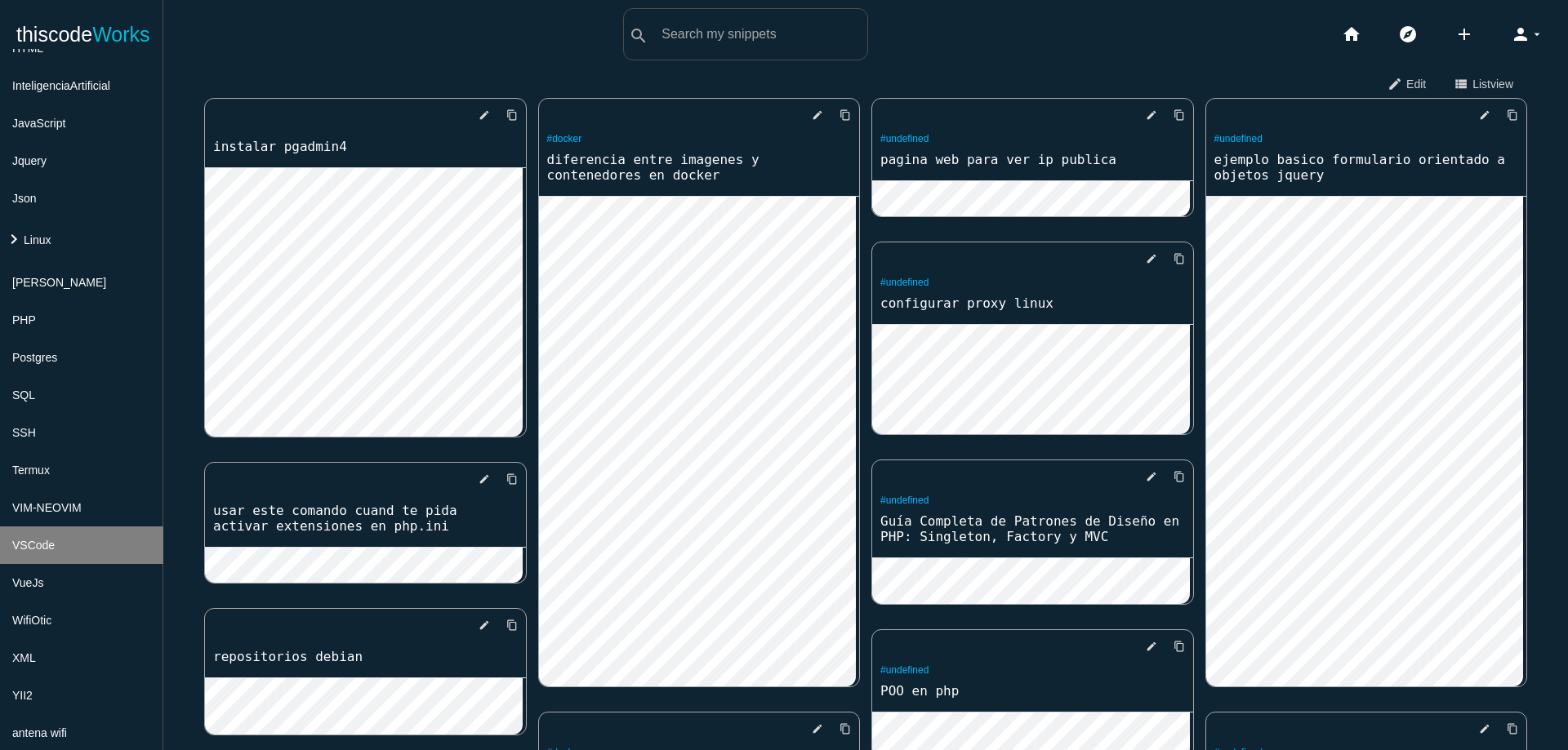
click at [80, 542] on li "VSCode" at bounding box center [81, 545] width 163 height 38
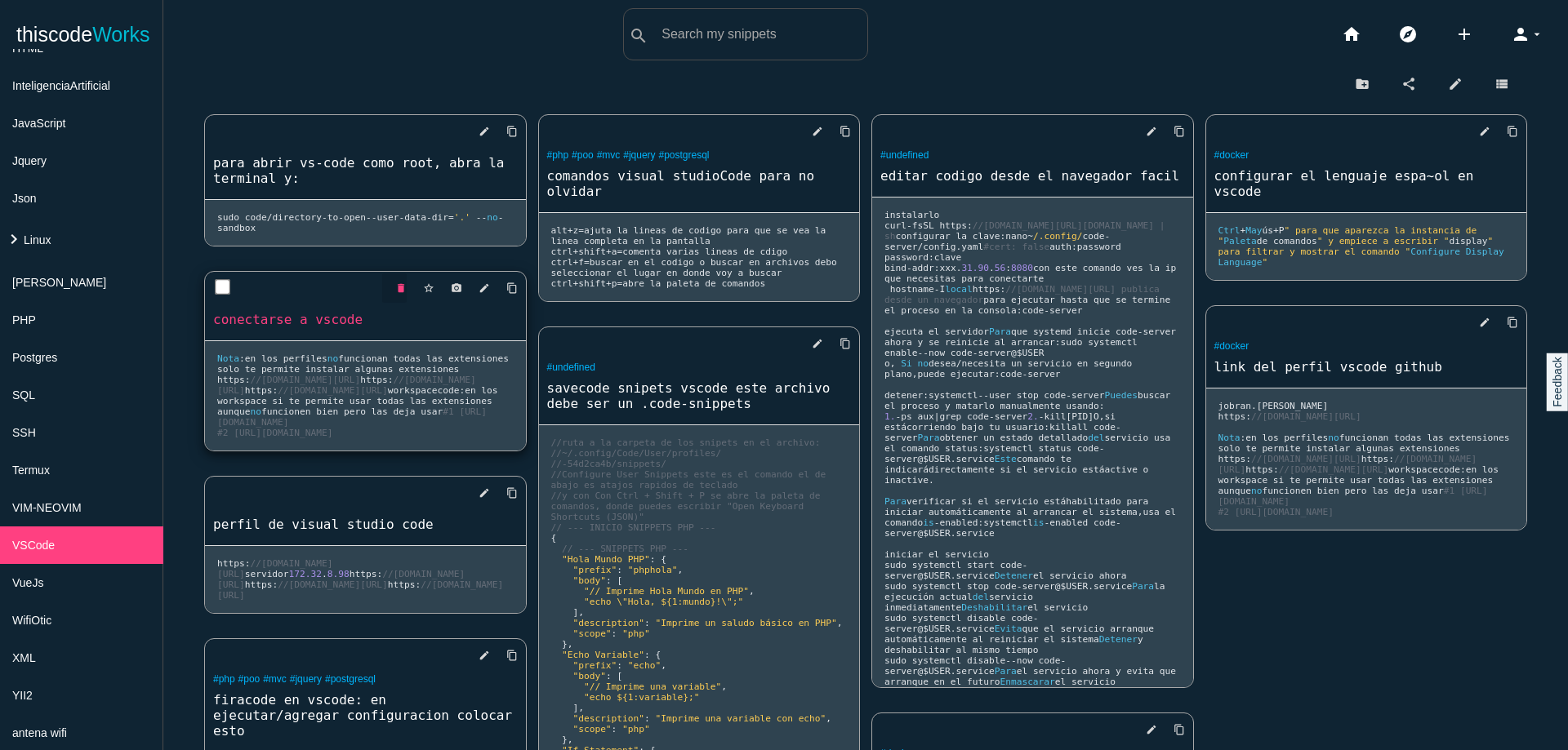
click at [399, 298] on icon "delete" at bounding box center [401, 287] width 12 height 29
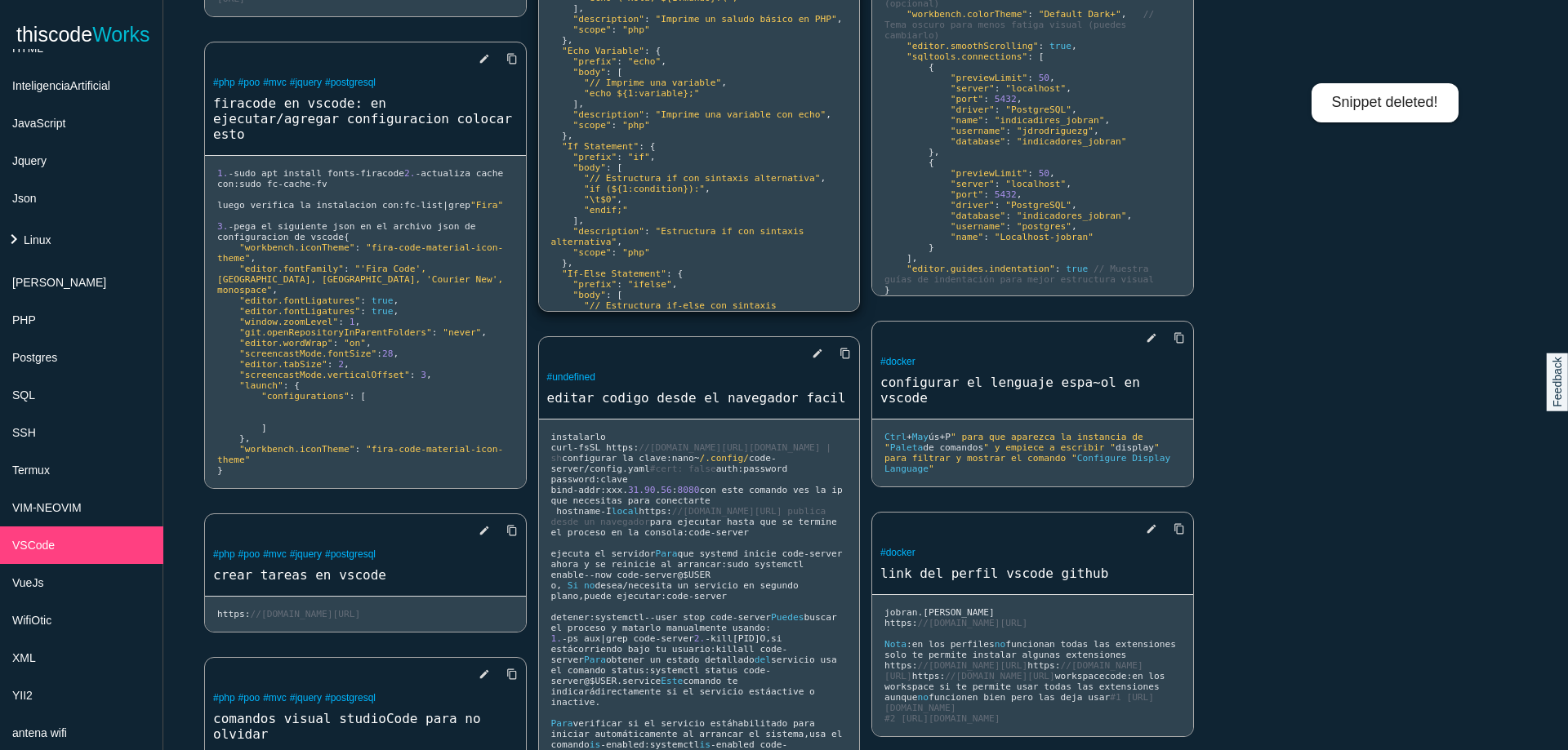
scroll to position [489, 0]
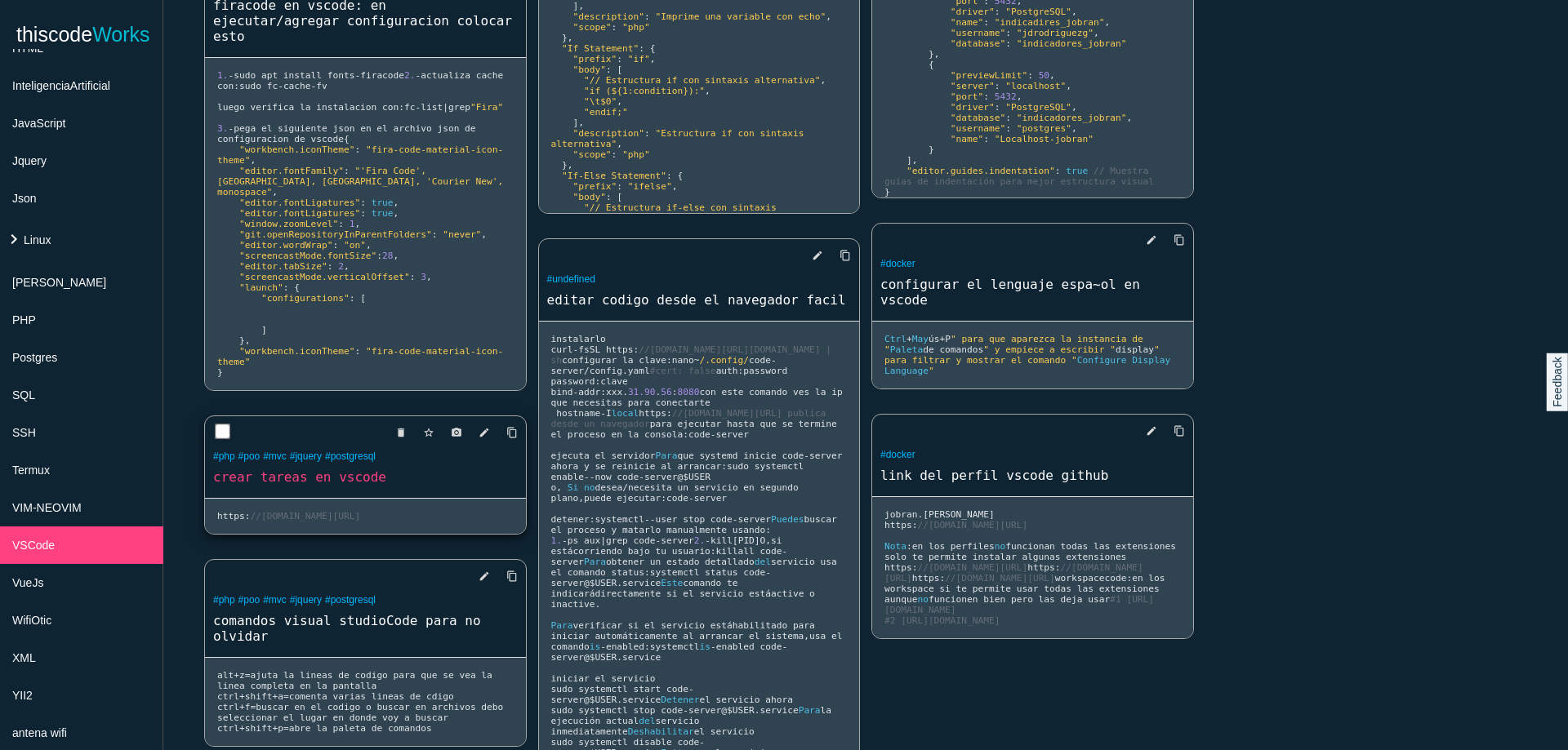
click at [393, 498] on div "delete star_border photo_camera edit content_copy #php #poo #mvc #jquery #postg…" at bounding box center [365, 457] width 321 height 82
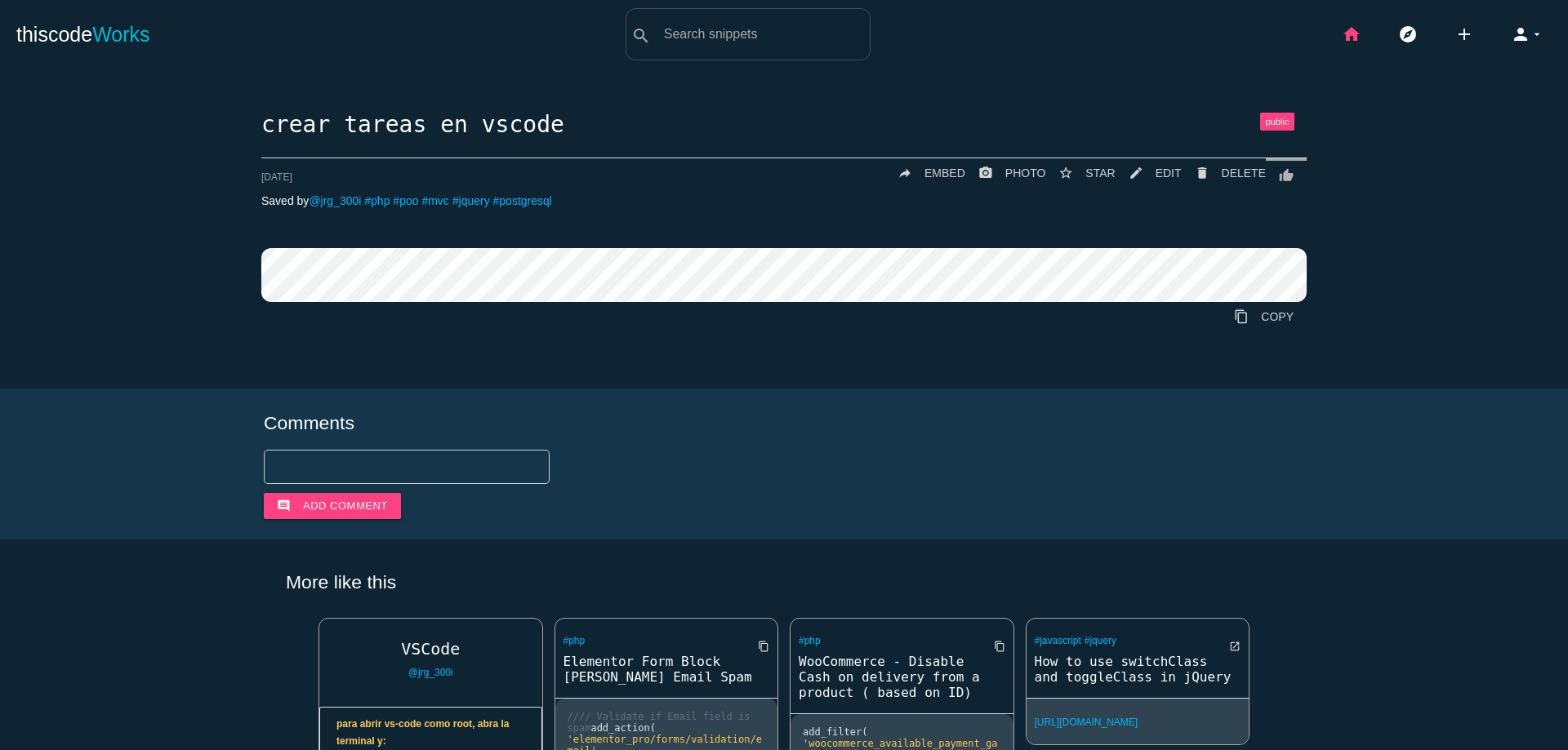
click at [1342, 27] on icon "home" at bounding box center [1351, 34] width 19 height 53
